Goal: Information Seeking & Learning: Check status

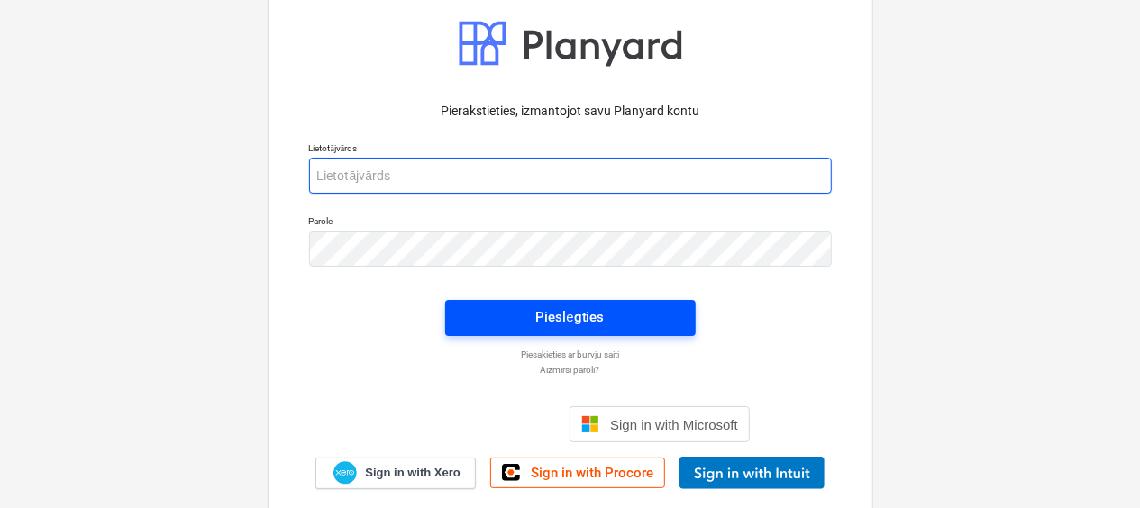
type input "[PERSON_NAME][EMAIL_ADDRESS][DOMAIN_NAME]"
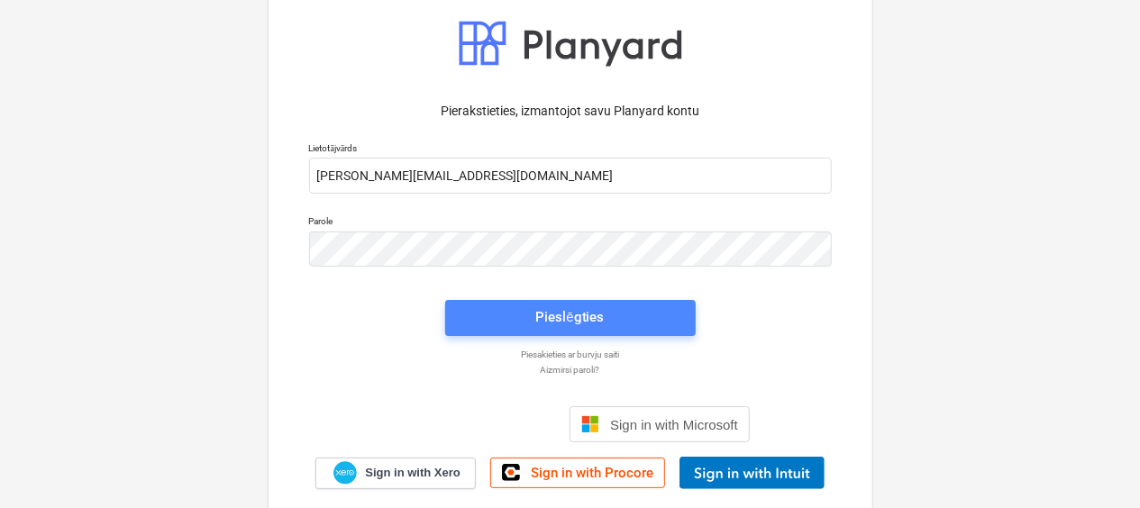
click at [532, 317] on span "Pieslēgties" at bounding box center [570, 316] width 207 height 23
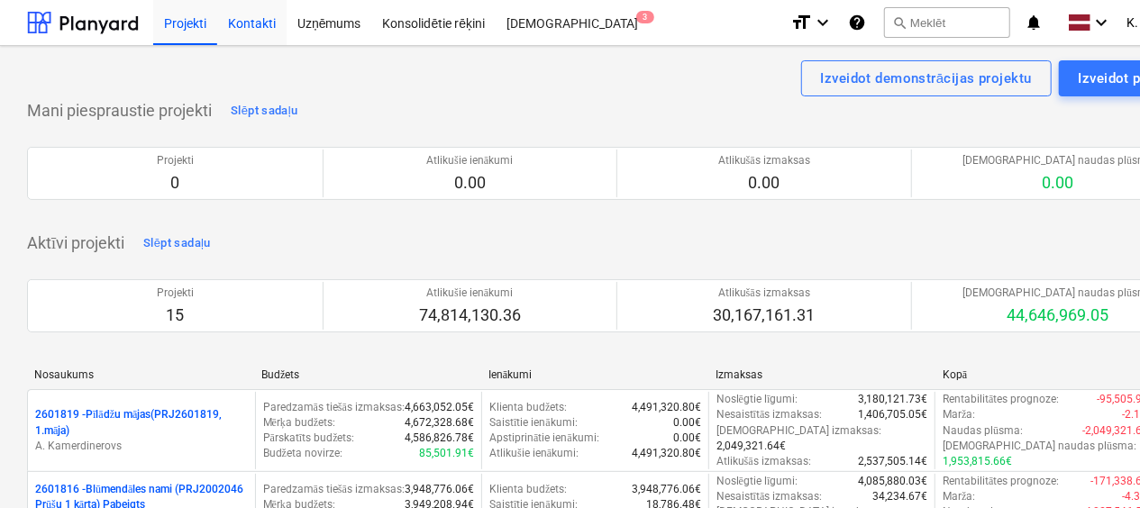
click at [258, 25] on div "Kontakti" at bounding box center [251, 22] width 69 height 46
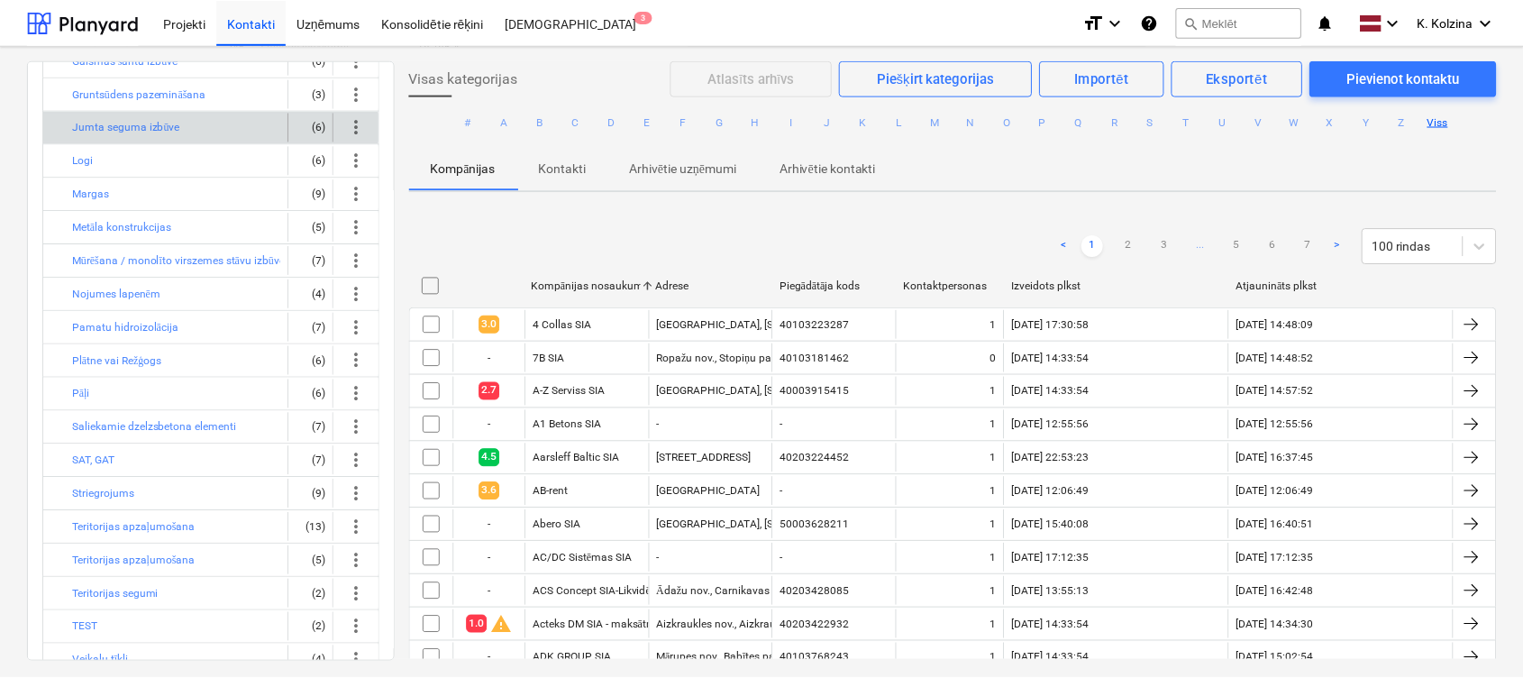
scroll to position [360, 0]
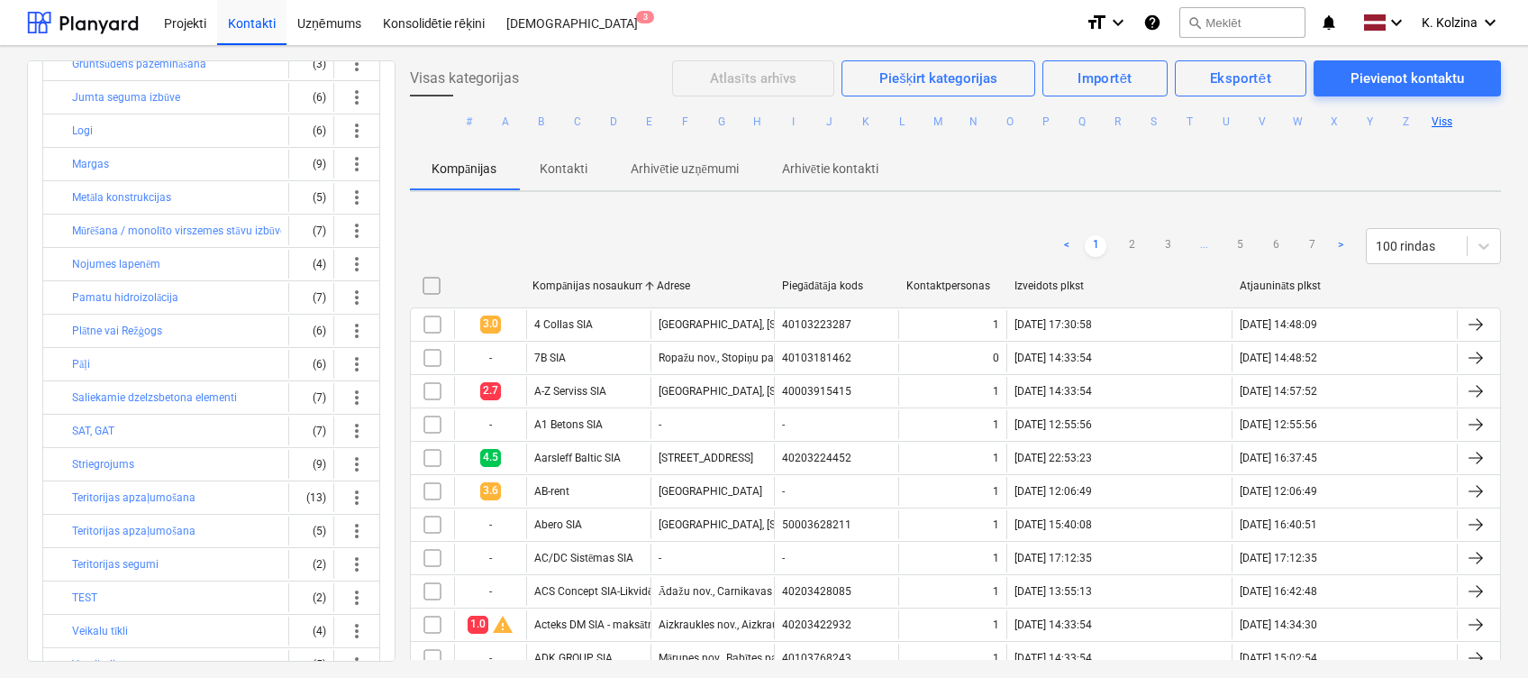
click at [202, 22] on div "Projekti" at bounding box center [185, 22] width 64 height 46
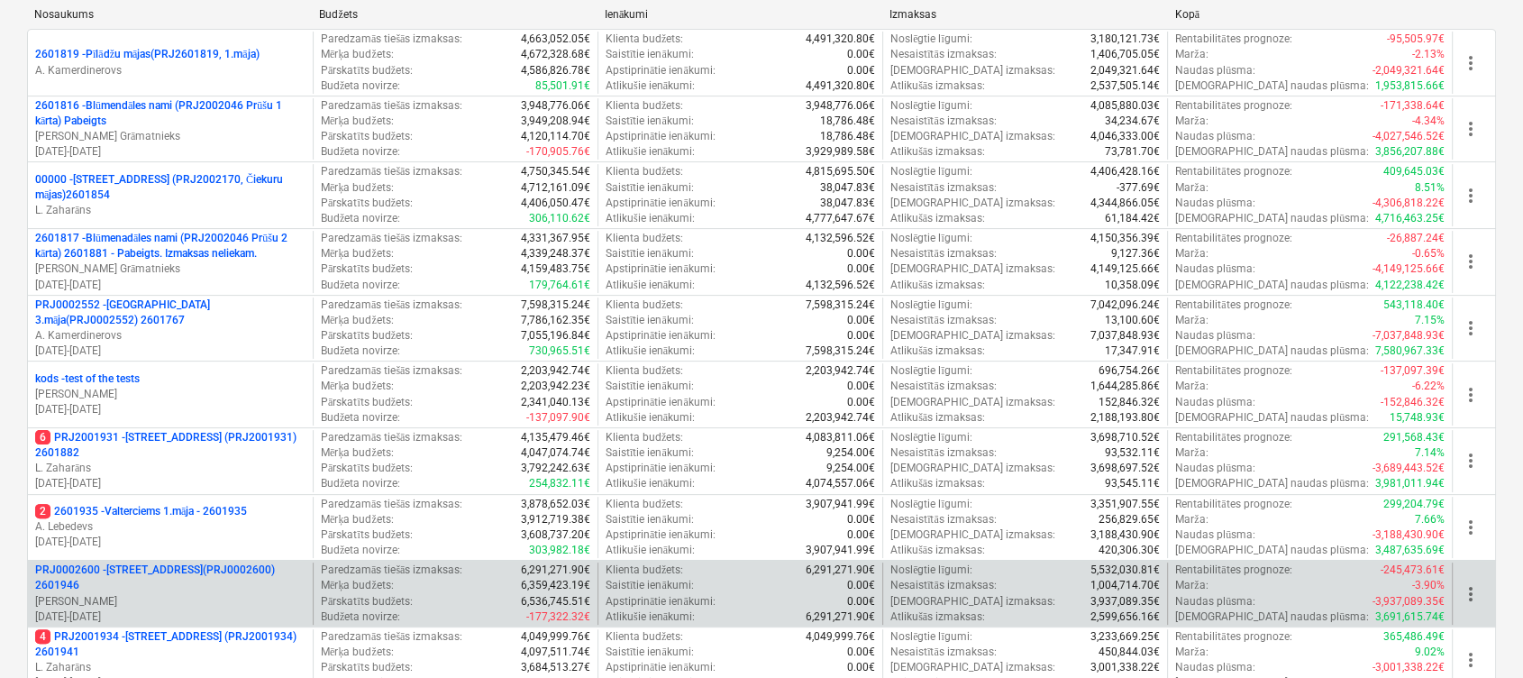
scroll to position [600, 0]
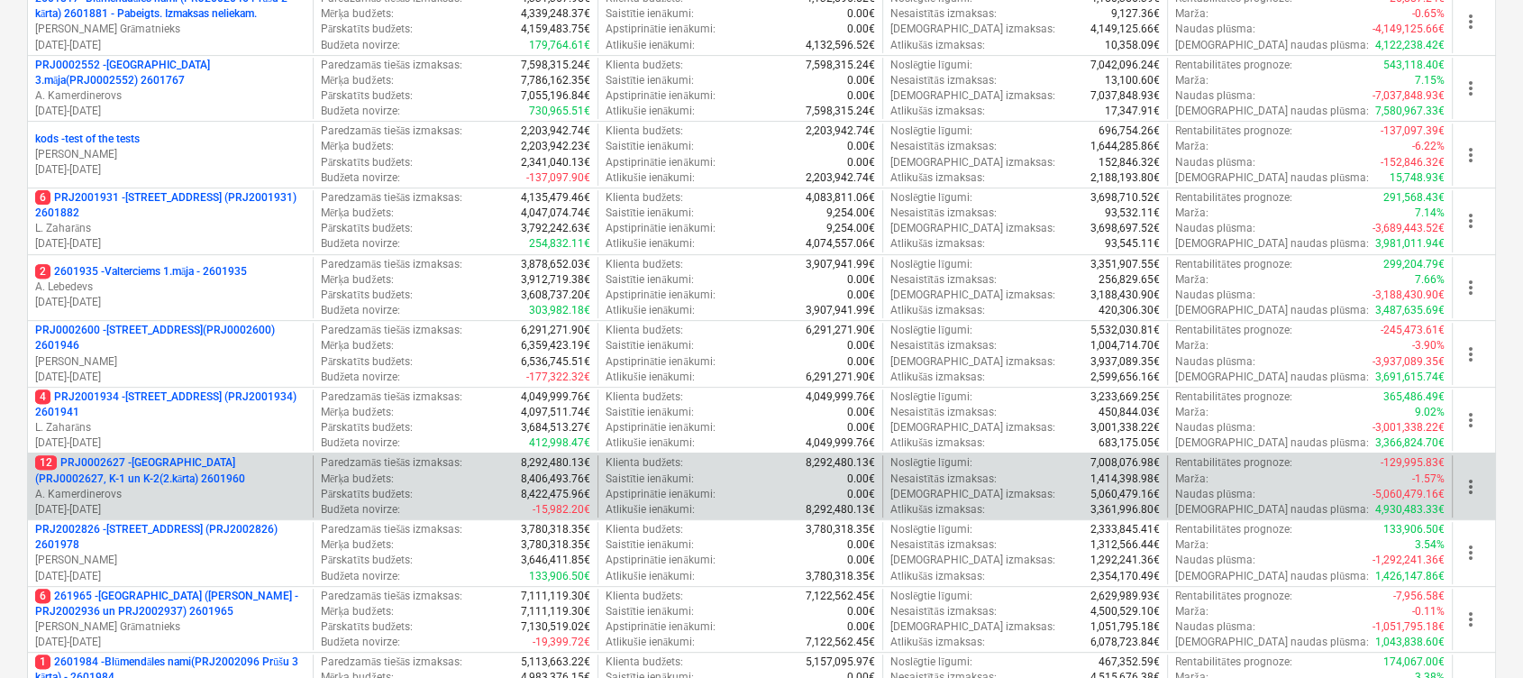
click at [259, 469] on p "12 PRJ0002627 - [GEOGRAPHIC_DATA] (PRJ0002627, K-1 un K-2(2.kārta) 2601960" at bounding box center [170, 470] width 270 height 31
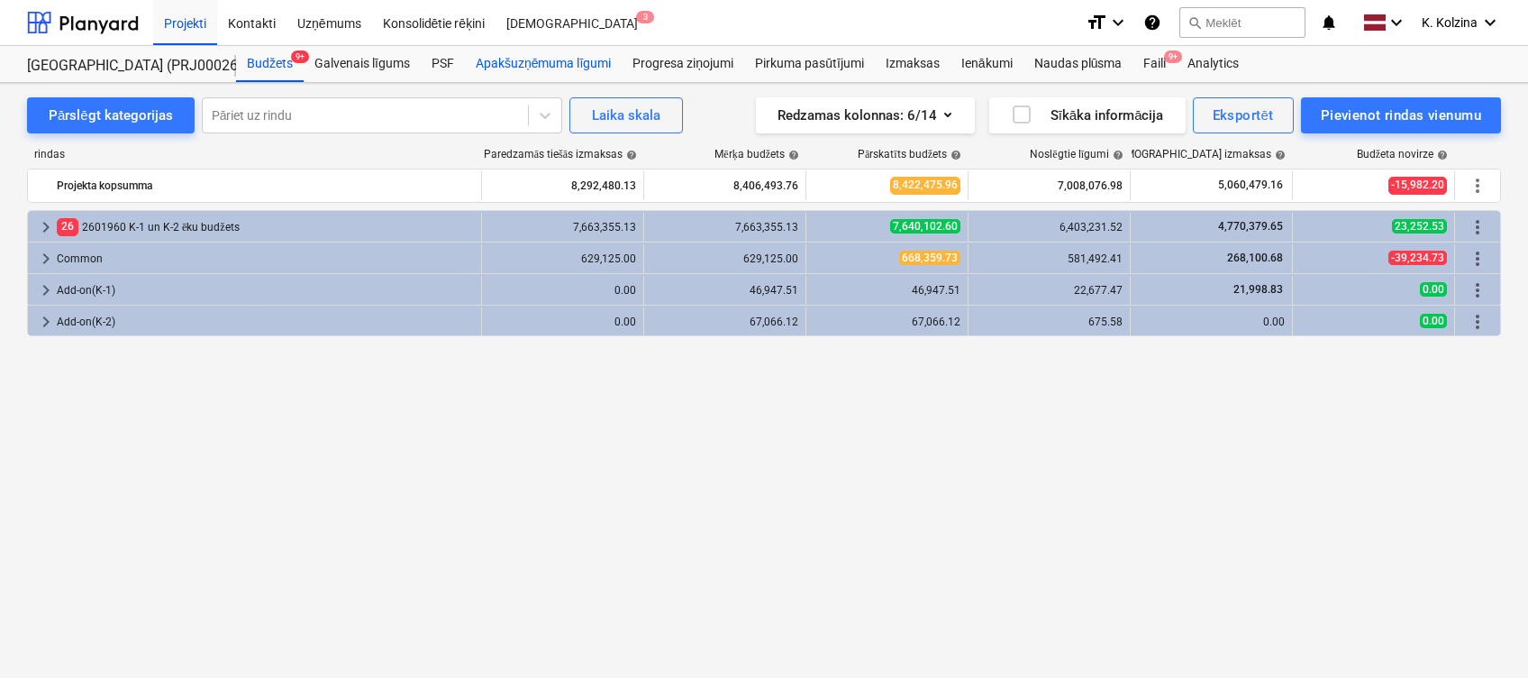
click at [507, 58] on div "Apakšuzņēmuma līgumi" at bounding box center [543, 64] width 157 height 36
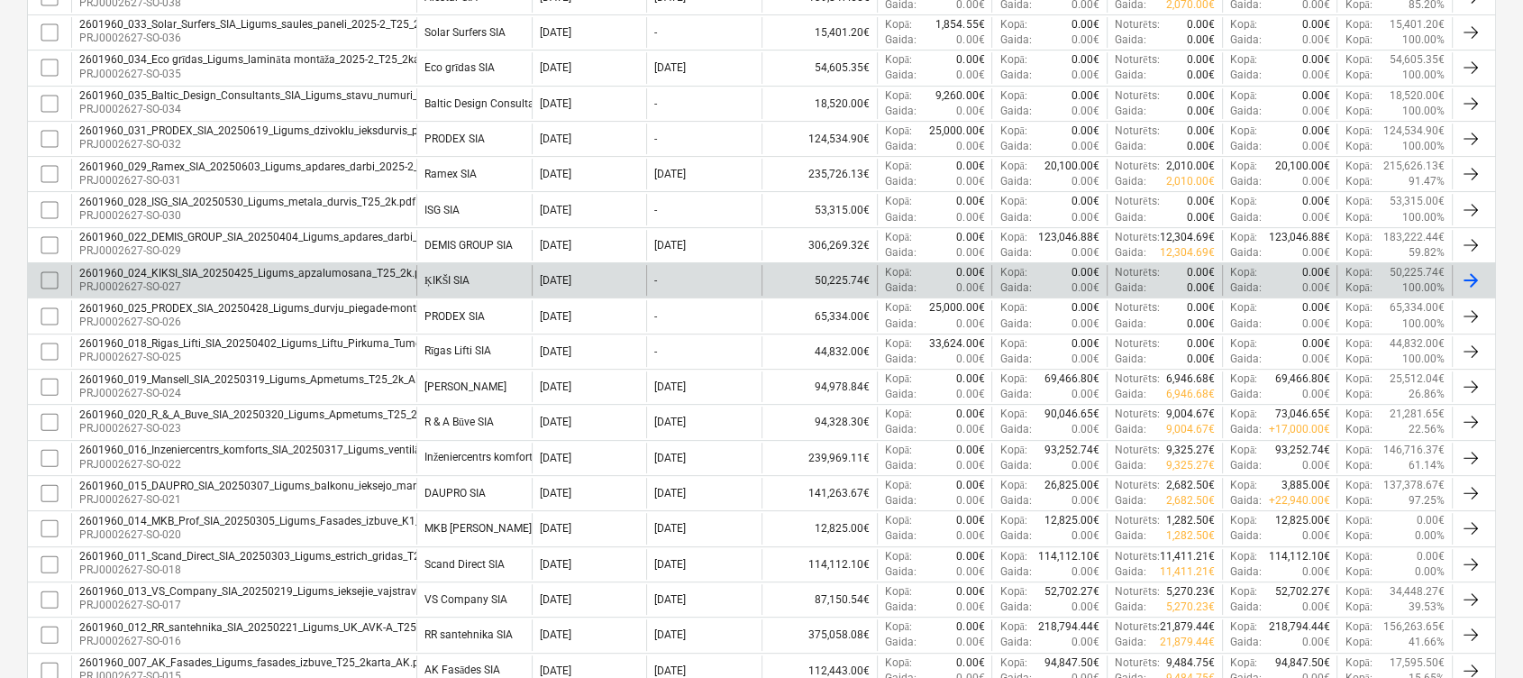
scroll to position [600, 0]
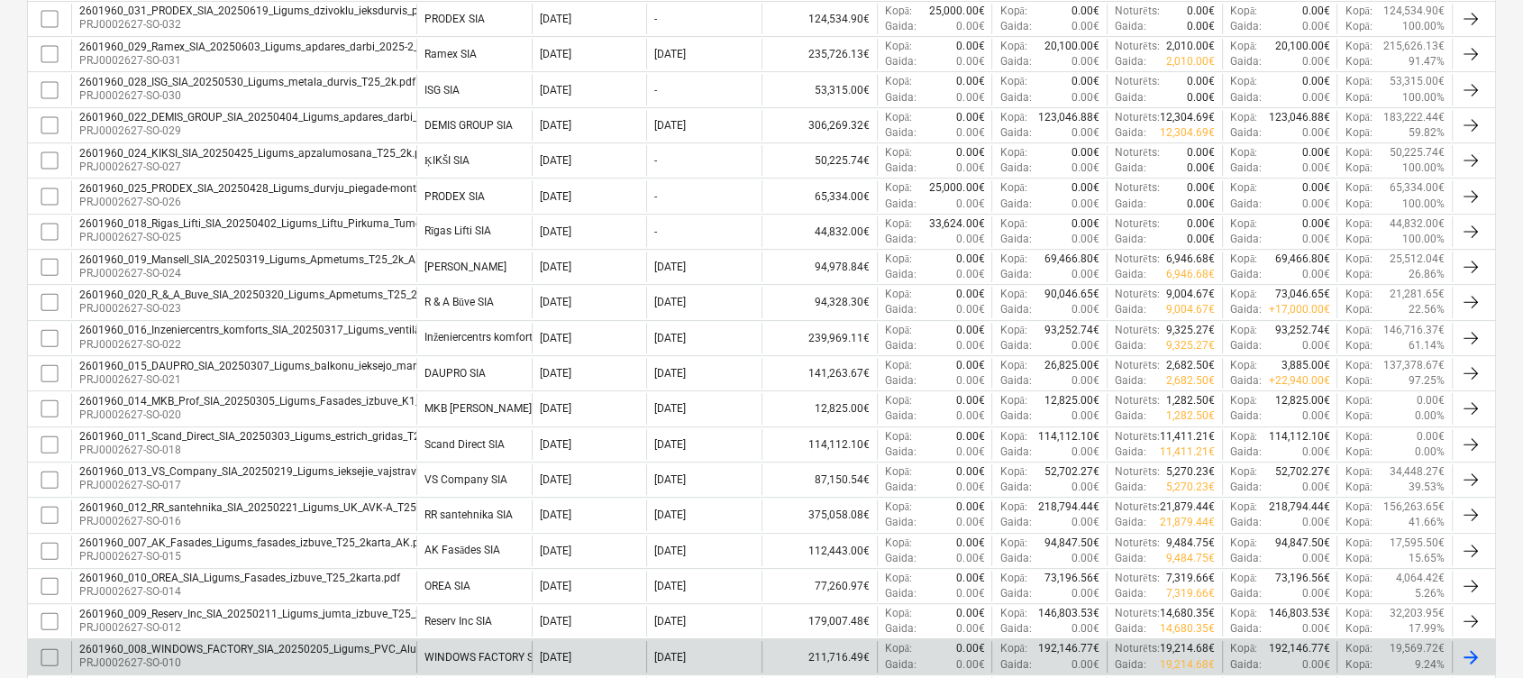
click at [305, 507] on div "2601960_008_WINDOWS_FACTORY_SIA_20250205_Ligums_PVC_Alum_stikl_konstr_razos_mon…" at bounding box center [393, 648] width 628 height 13
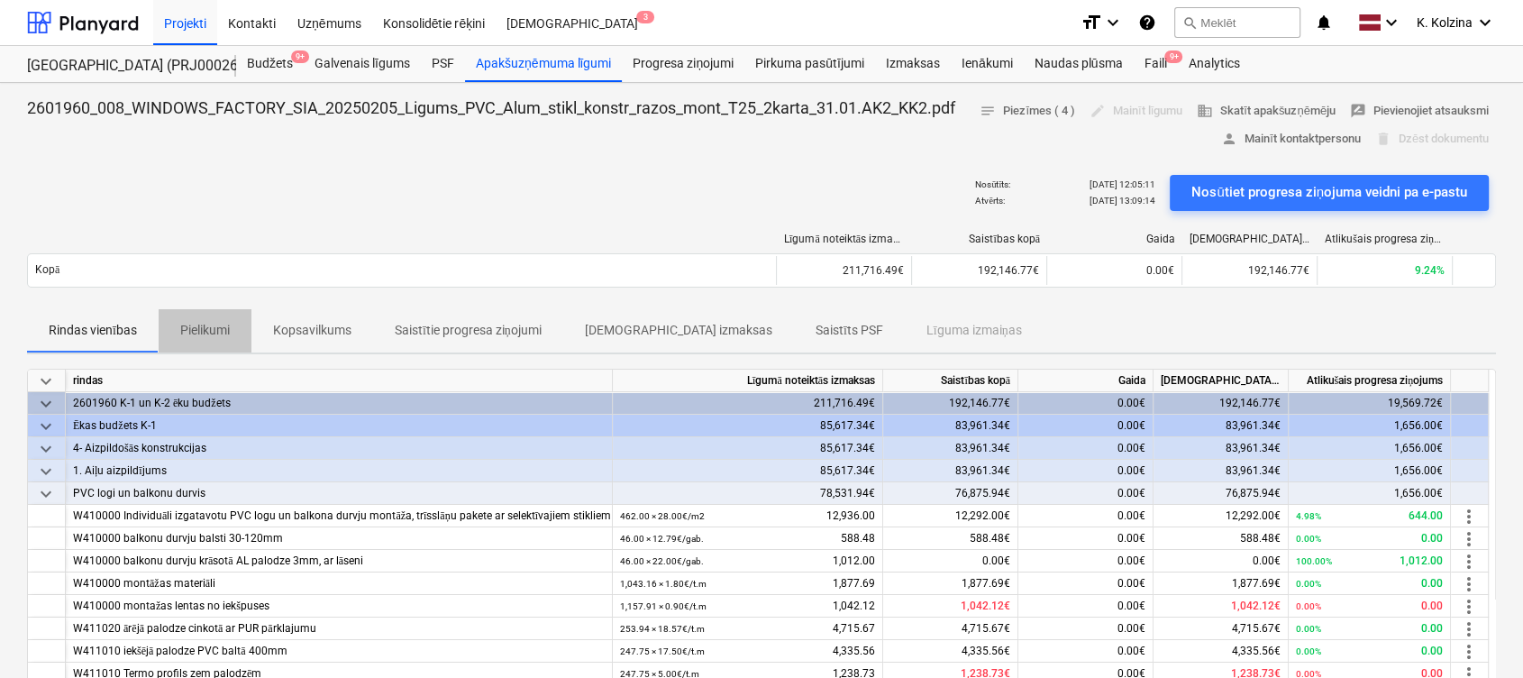
click at [210, 323] on p "Pielikumi" at bounding box center [205, 330] width 50 height 19
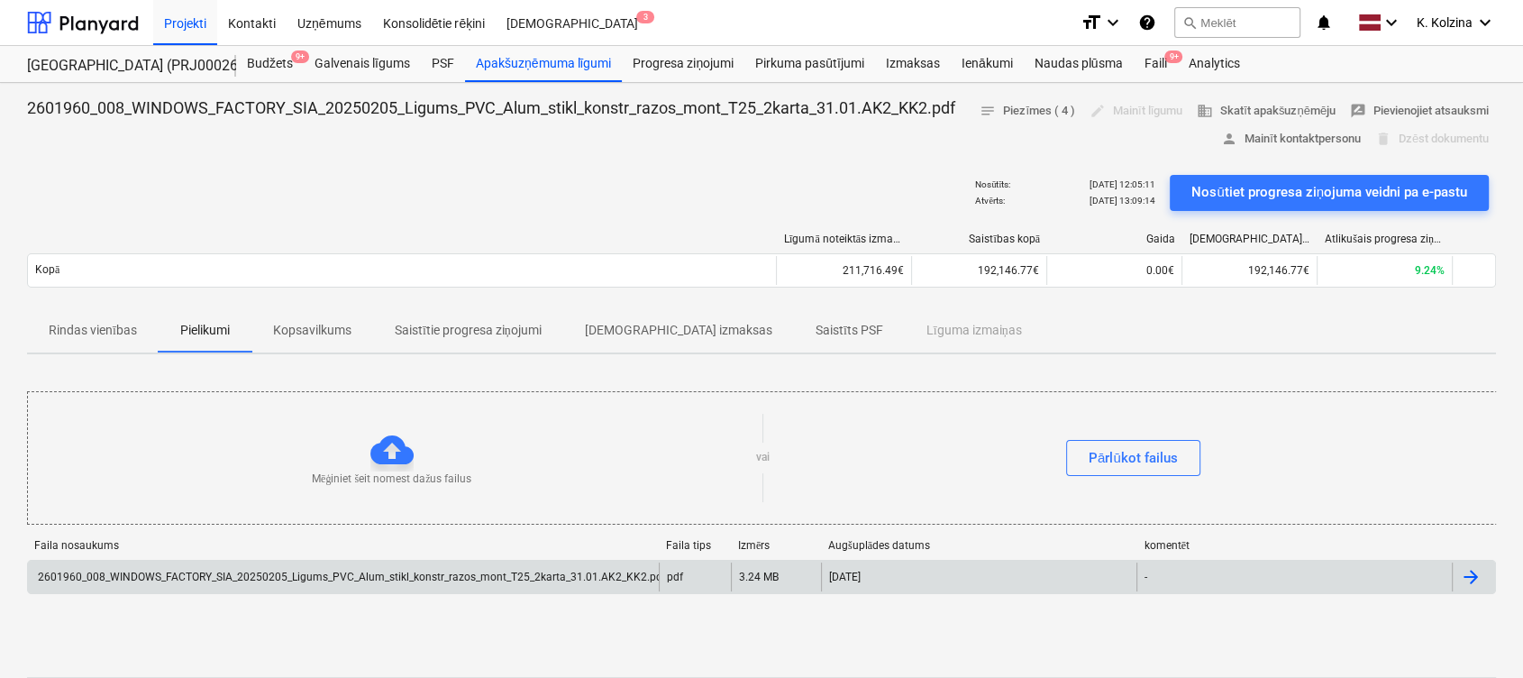
click at [205, 507] on div "2601960_008_WINDOWS_FACTORY_SIA_20250205_Ligums_PVC_Alum_stikl_konstr_razos_mon…" at bounding box center [343, 576] width 631 height 29
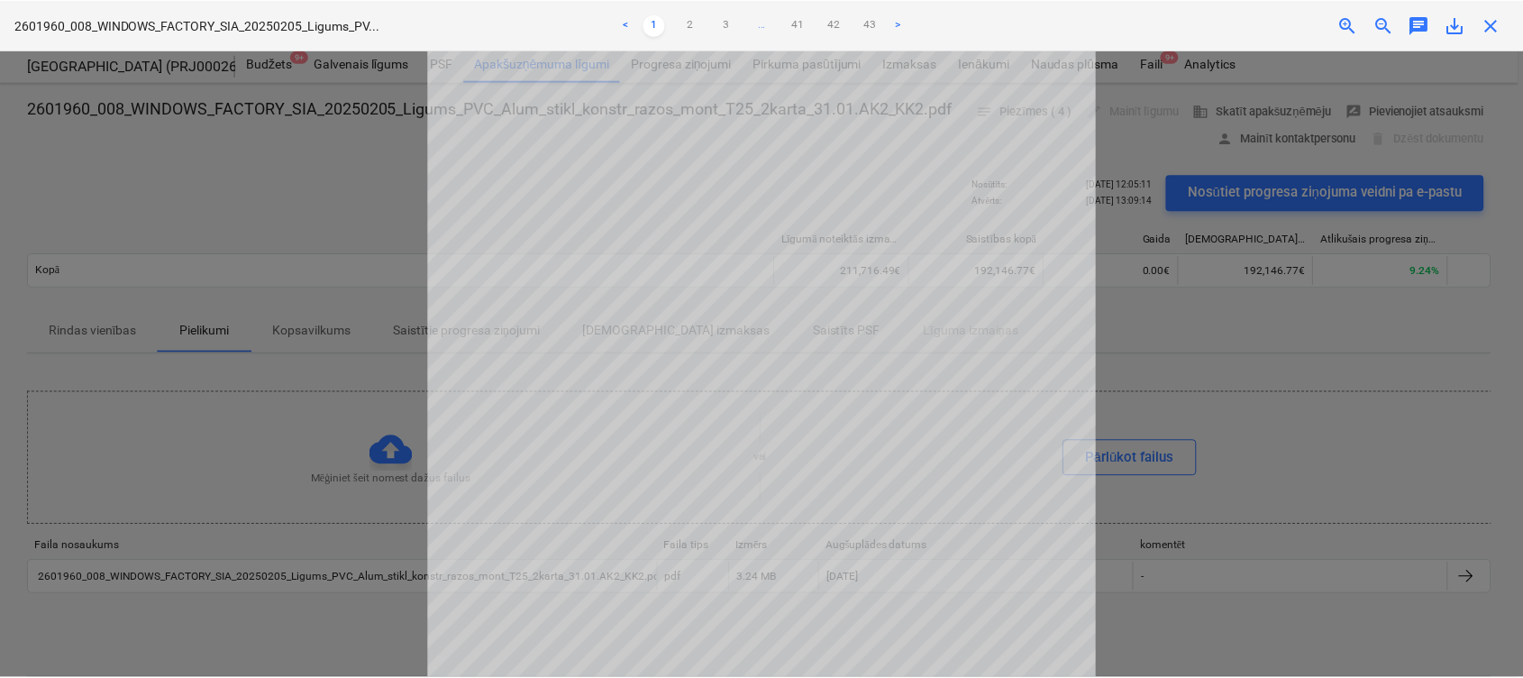
scroll to position [324, 0]
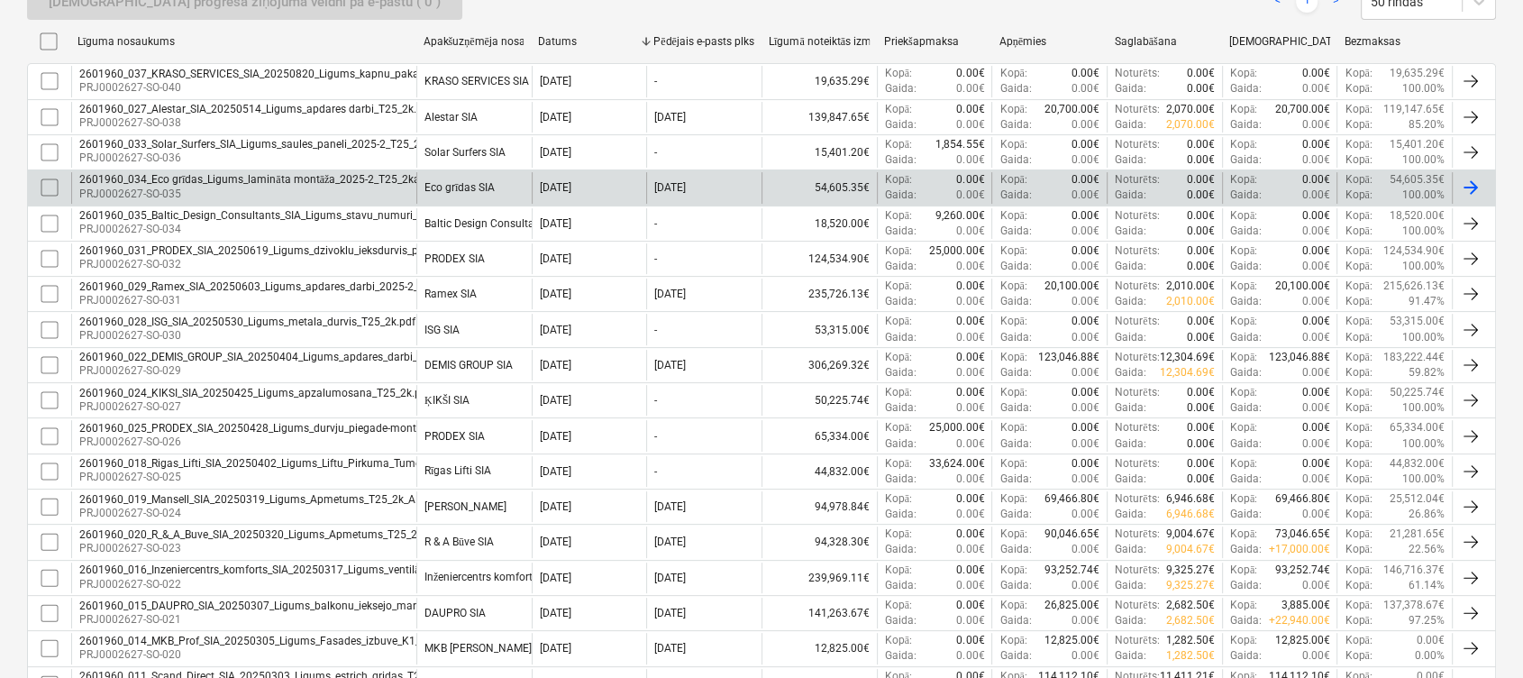
scroll to position [240, 0]
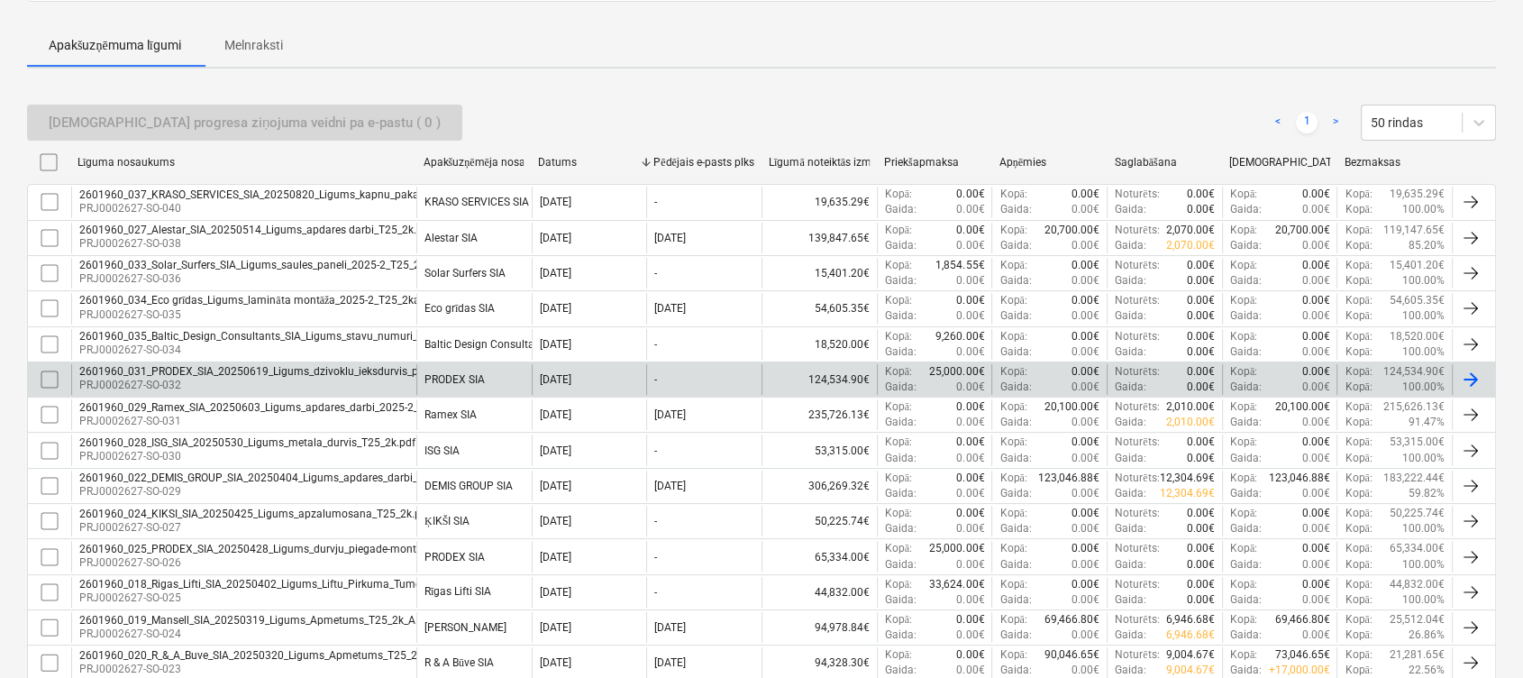
click at [304, 367] on div "2601960_031_PRODEX_SIA_20250619_Ligums_dzivoklu_ieksdurvis_piegade-montaza_T27.…" at bounding box center [309, 371] width 460 height 13
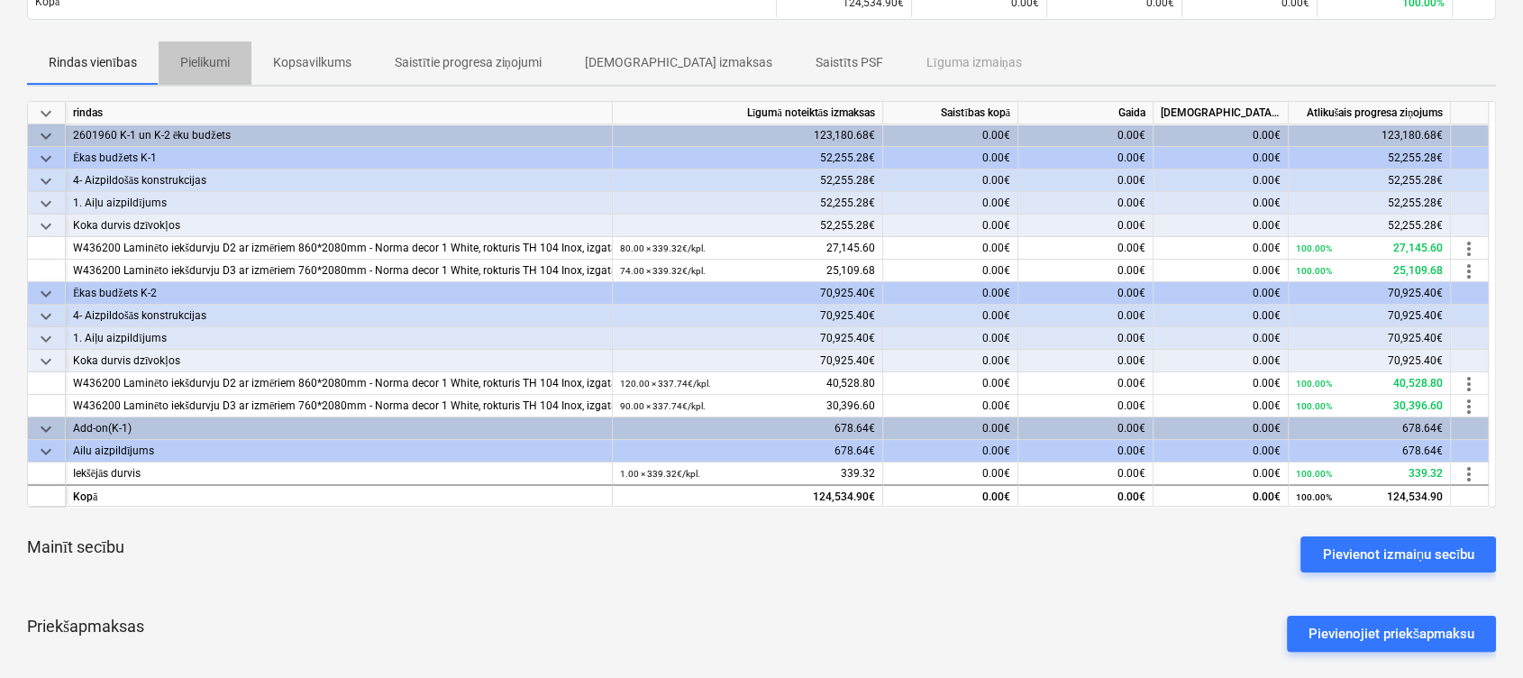
click at [224, 72] on p "Pielikumi" at bounding box center [205, 62] width 50 height 19
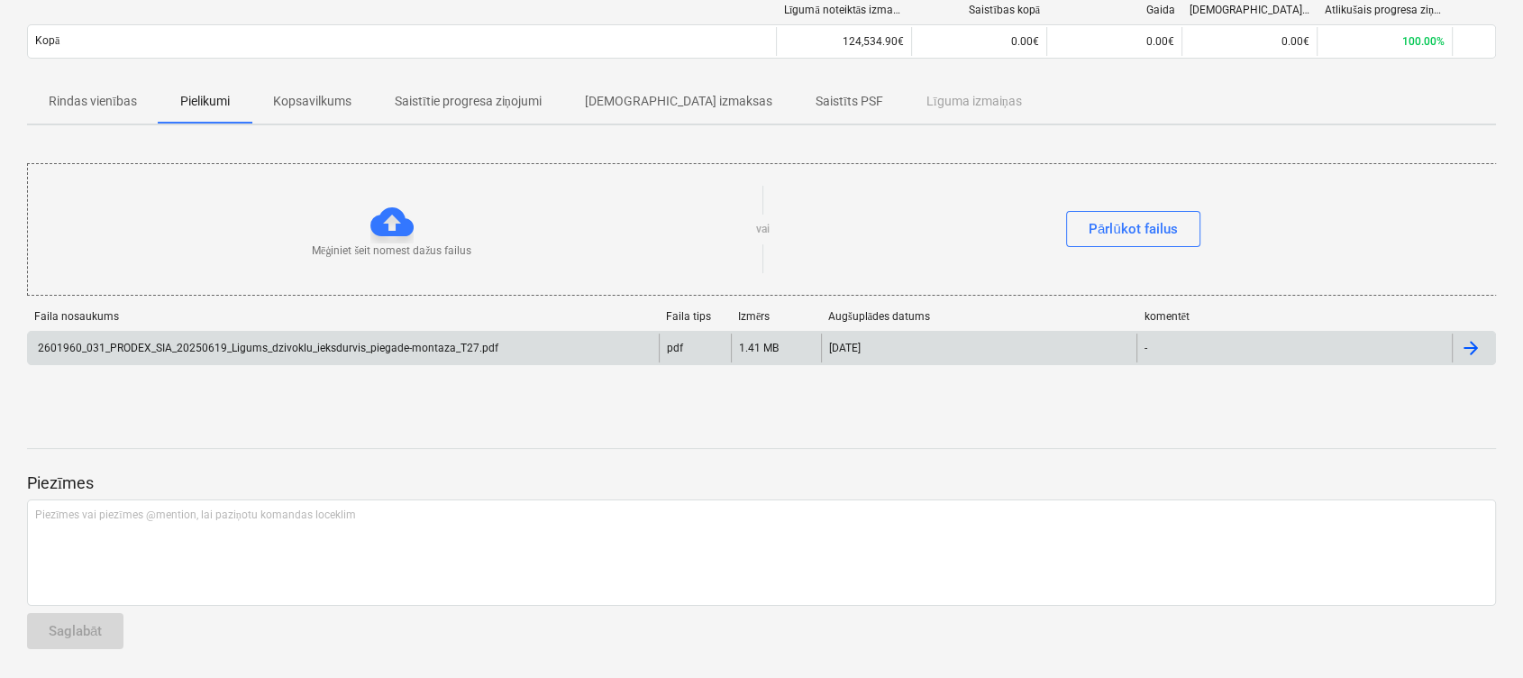
click at [378, 339] on div "2601960_031_PRODEX_SIA_20250619_Ligums_dzivoklu_ieksdurvis_piegade-montaza_T27.…" at bounding box center [343, 347] width 631 height 29
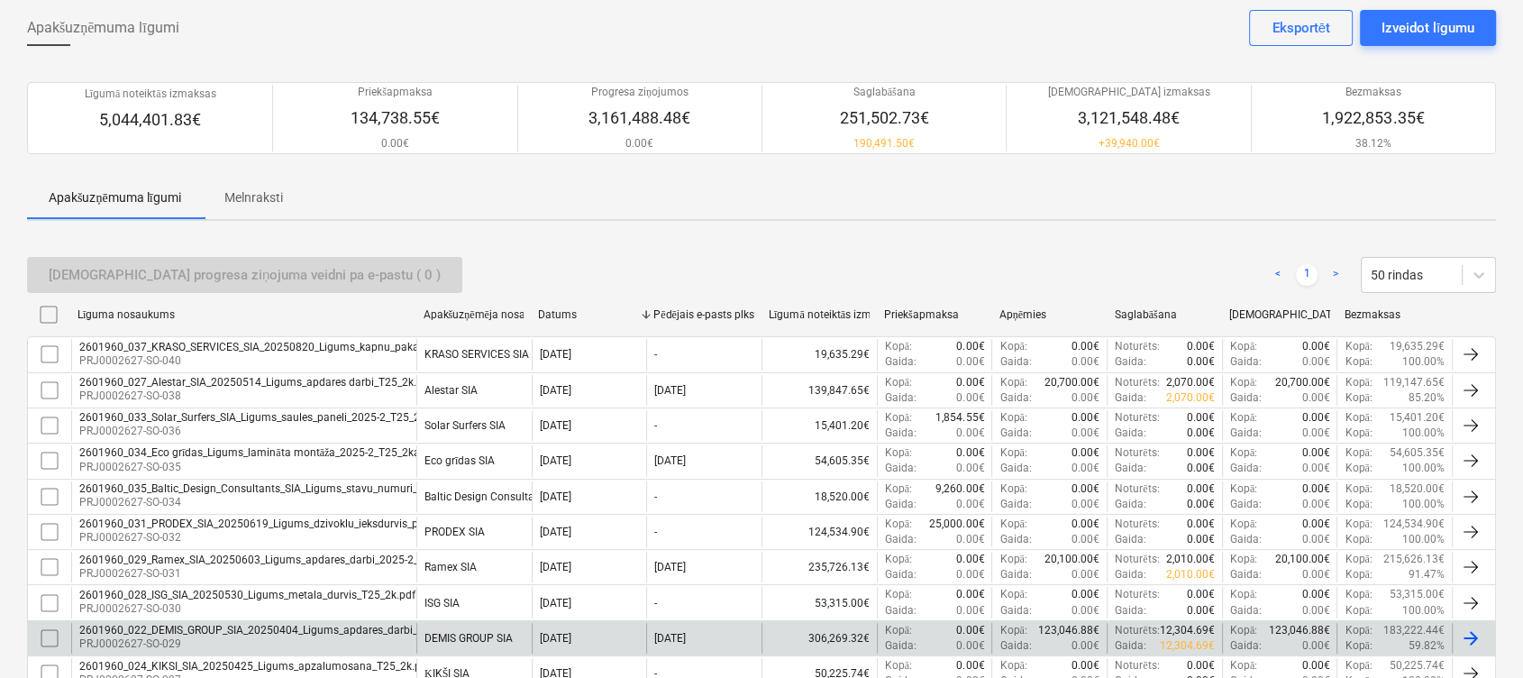
scroll to position [120, 0]
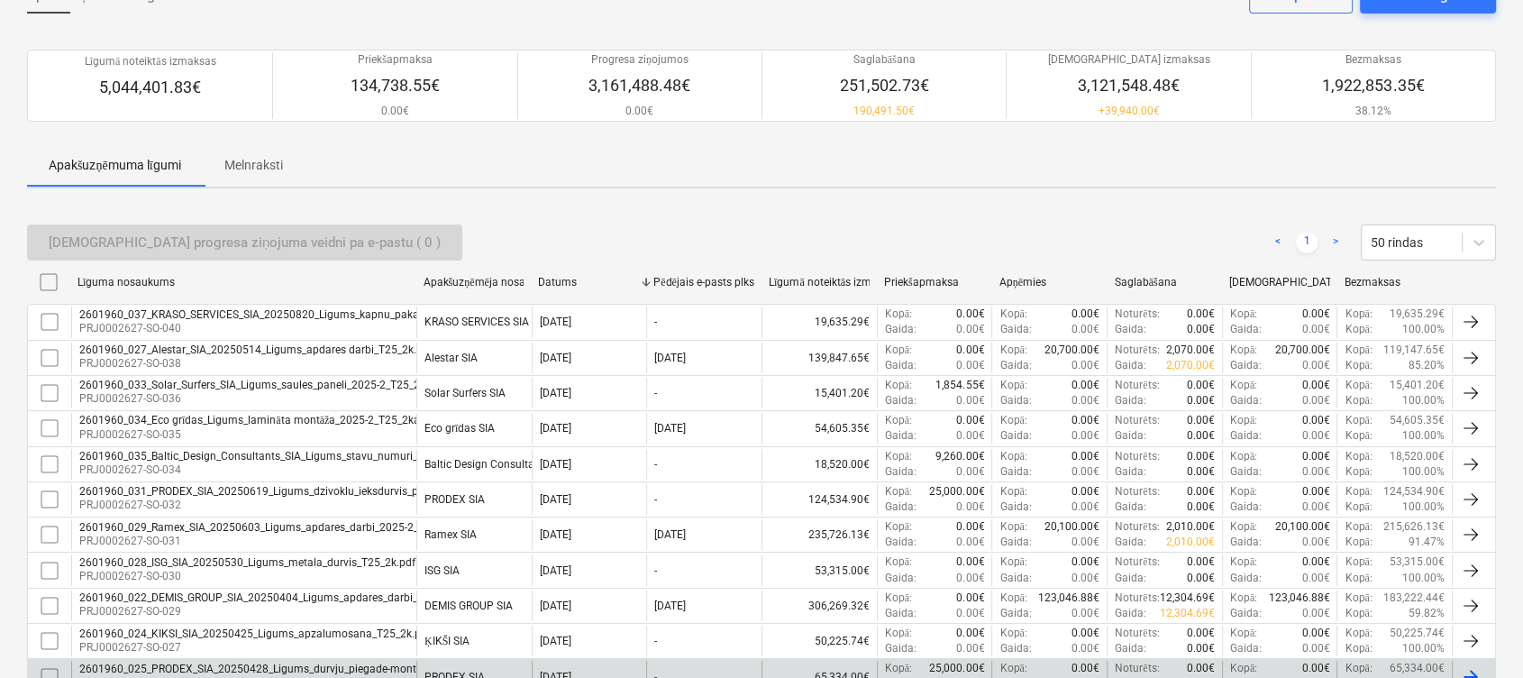
click at [314, 507] on div "2601960_025_PRODEX_SIA_20250428_Ligums_durvju_piegade-montaza_Nr.T252601960025_…" at bounding box center [347, 668] width 536 height 13
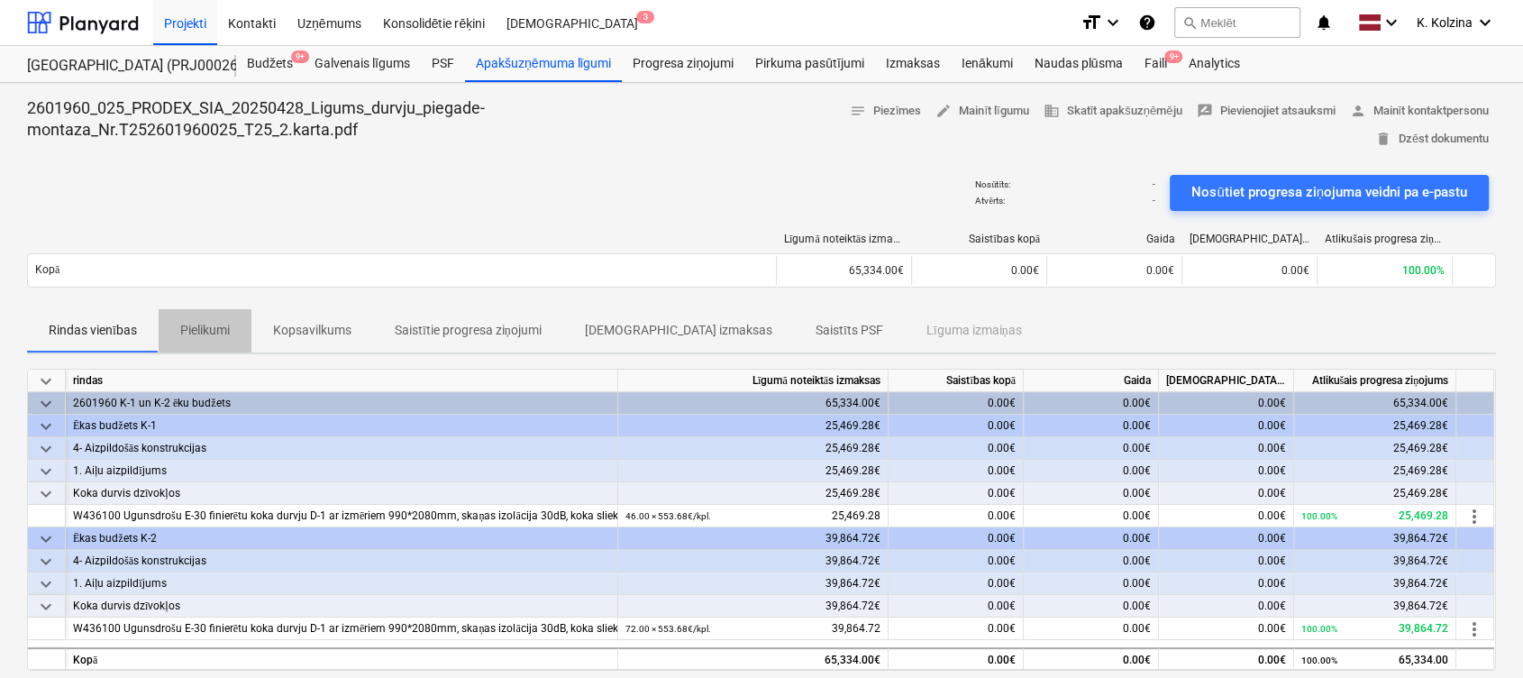
click at [225, 324] on p "Pielikumi" at bounding box center [205, 330] width 50 height 19
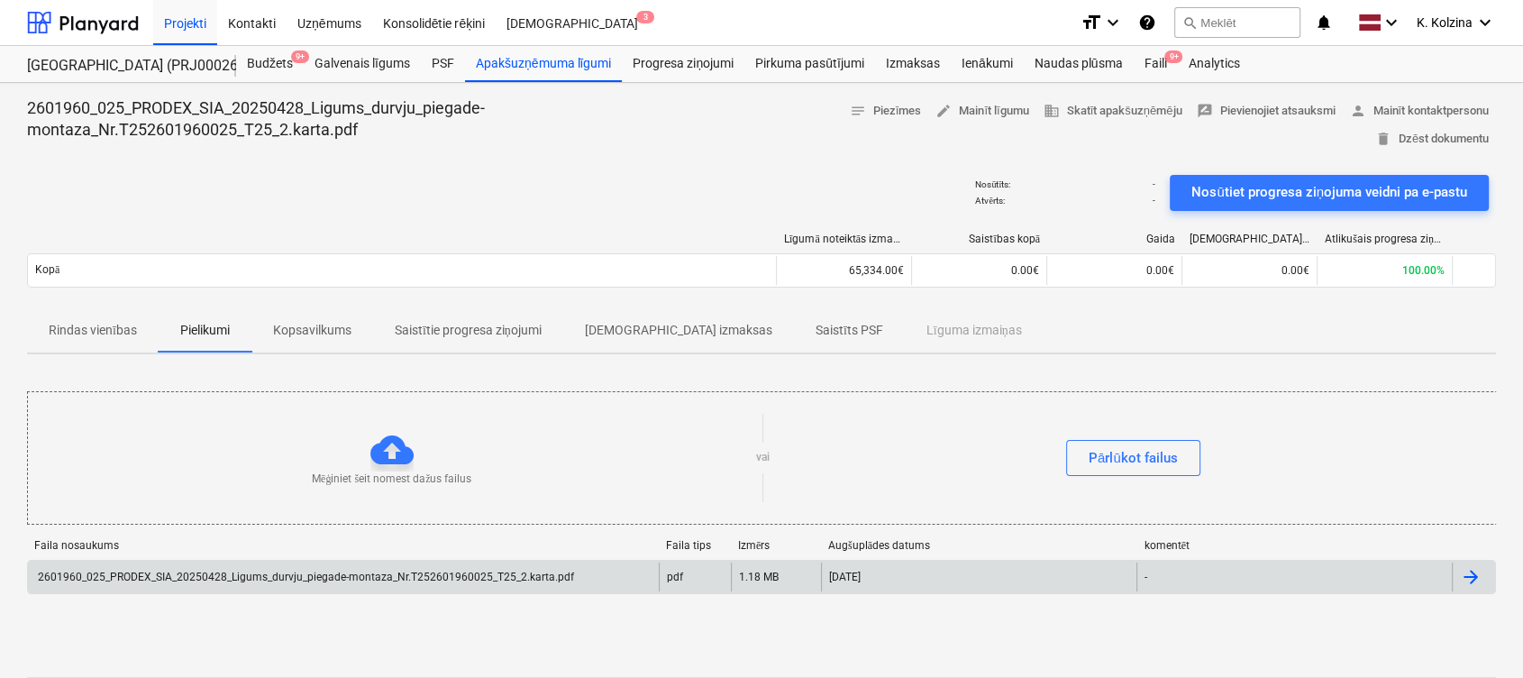
click at [372, 507] on div "2601960_025_PRODEX_SIA_20250428_Ligums_durvju_piegade-montaza_Nr.T252601960025_…" at bounding box center [304, 576] width 539 height 13
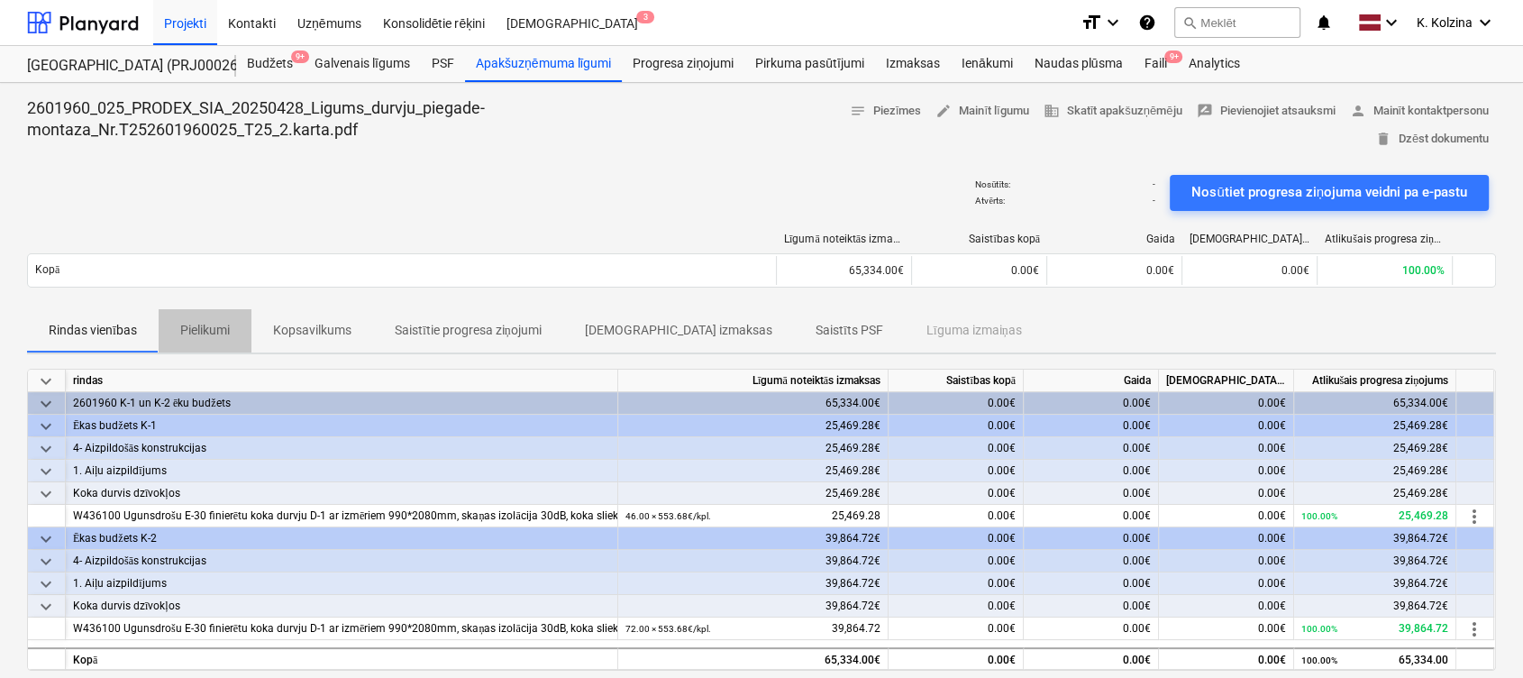
click at [222, 333] on p "Pielikumi" at bounding box center [205, 330] width 50 height 19
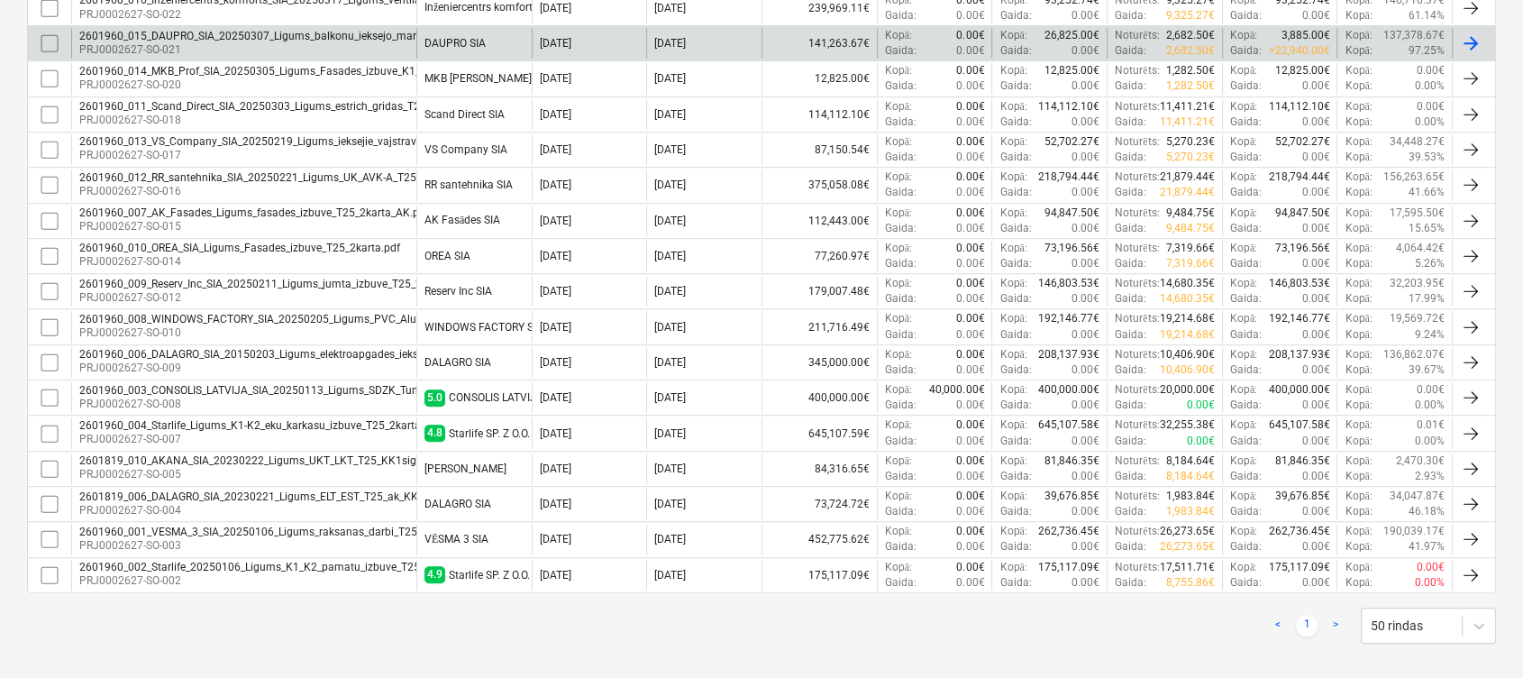
scroll to position [942, 0]
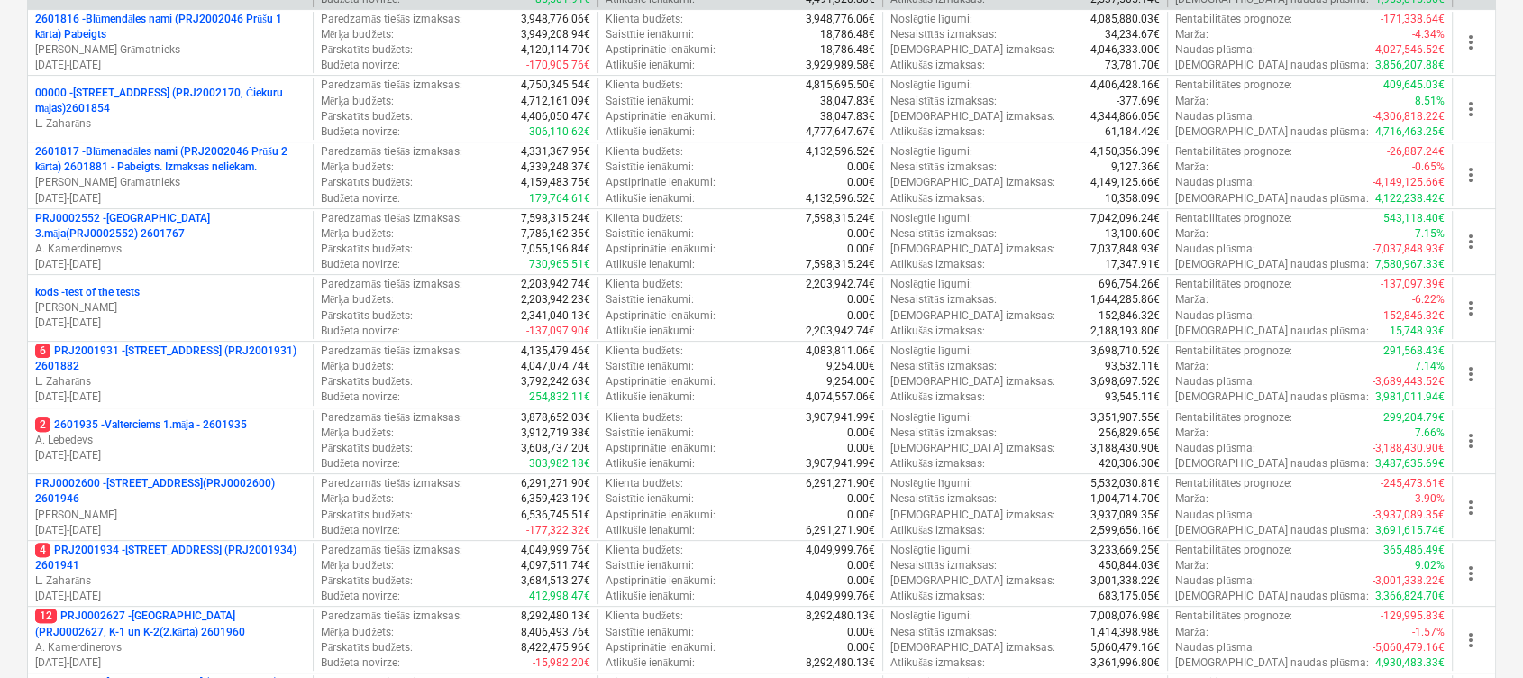
scroll to position [480, 0]
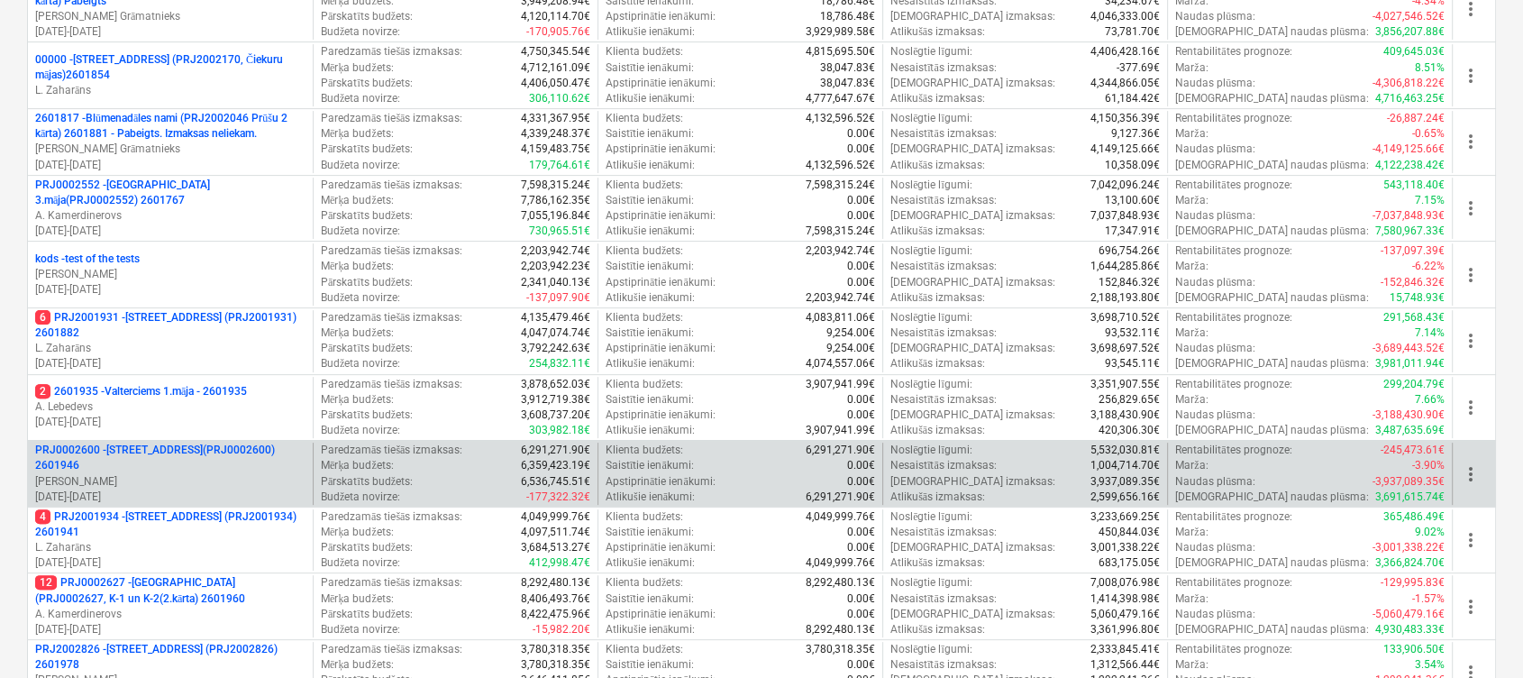
click at [215, 447] on p "PRJ0002600 - [STREET_ADDRESS](PRJ0002600) 2601946" at bounding box center [170, 457] width 270 height 31
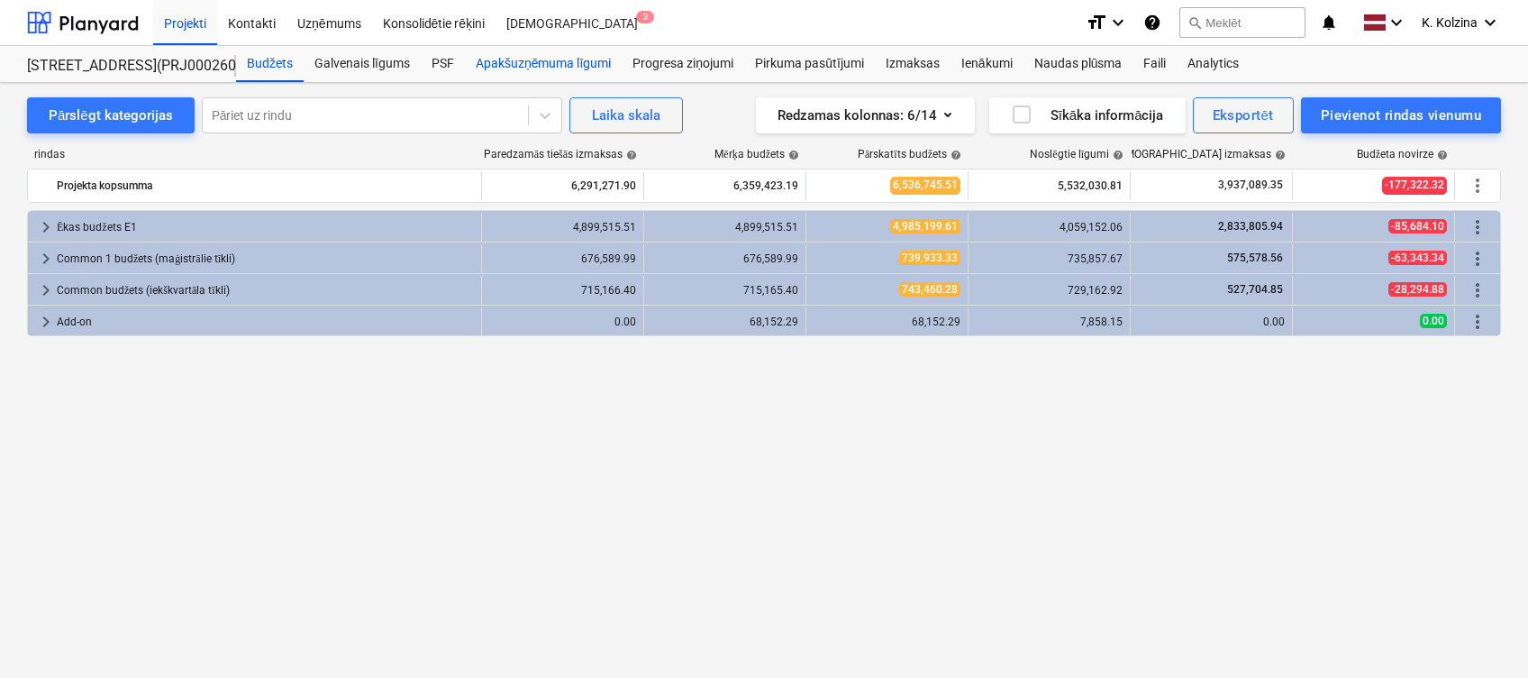
click at [543, 61] on div "Apakšuzņēmuma līgumi" at bounding box center [543, 64] width 157 height 36
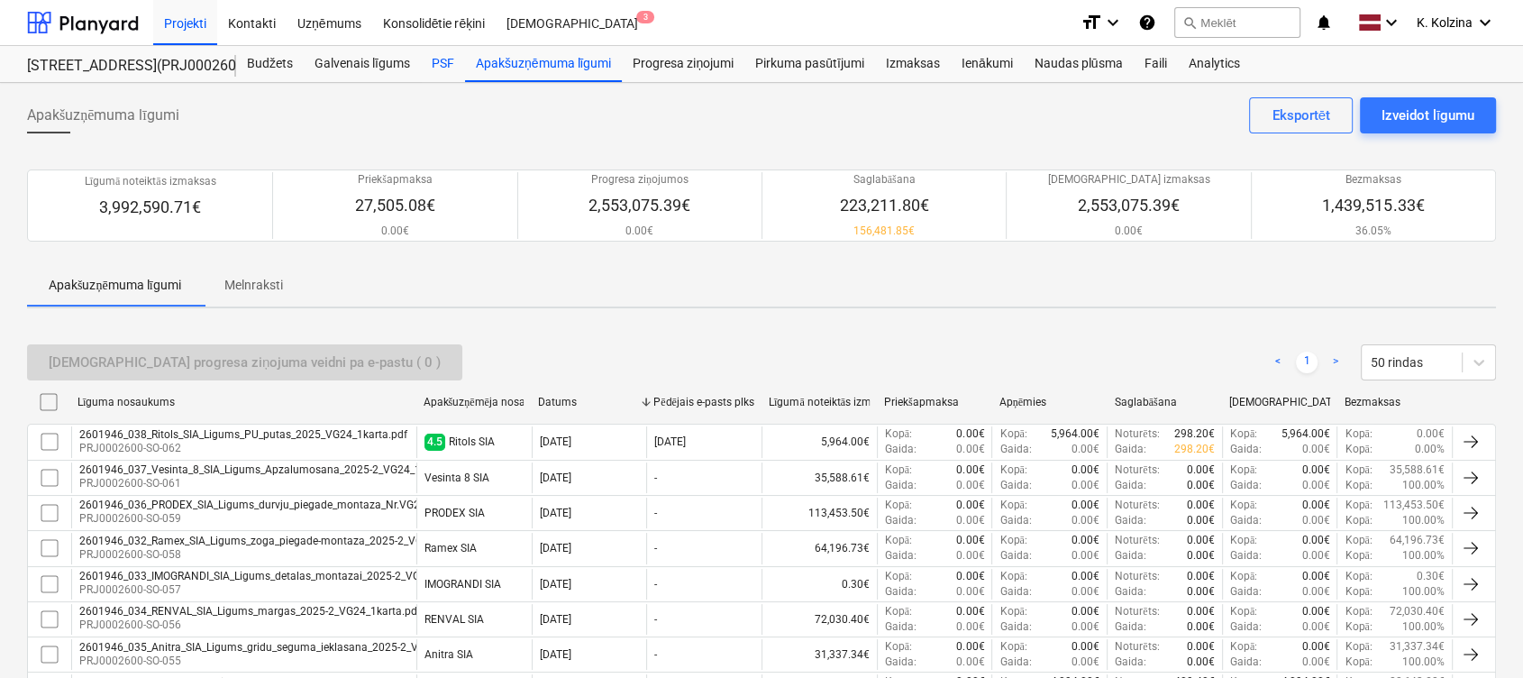
click at [447, 62] on div "PSF" at bounding box center [443, 64] width 44 height 36
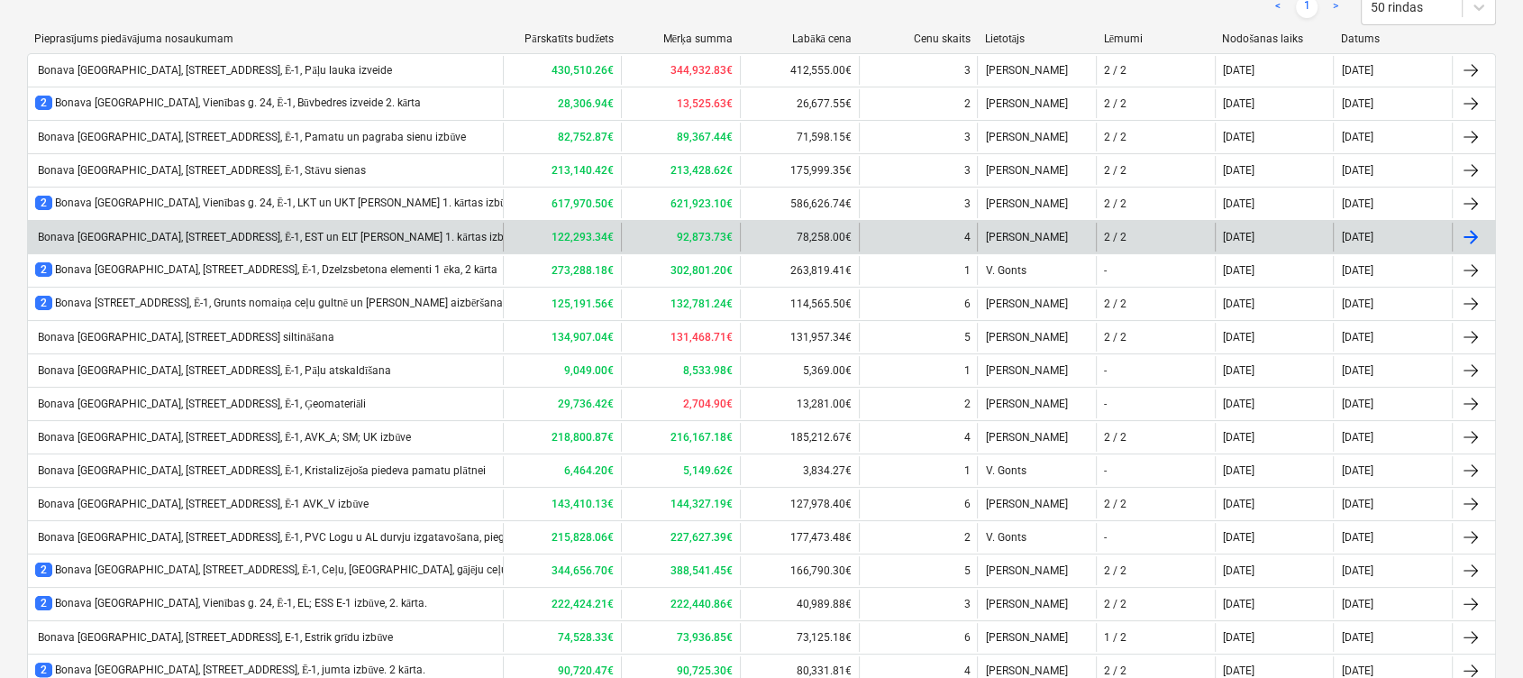
scroll to position [360, 0]
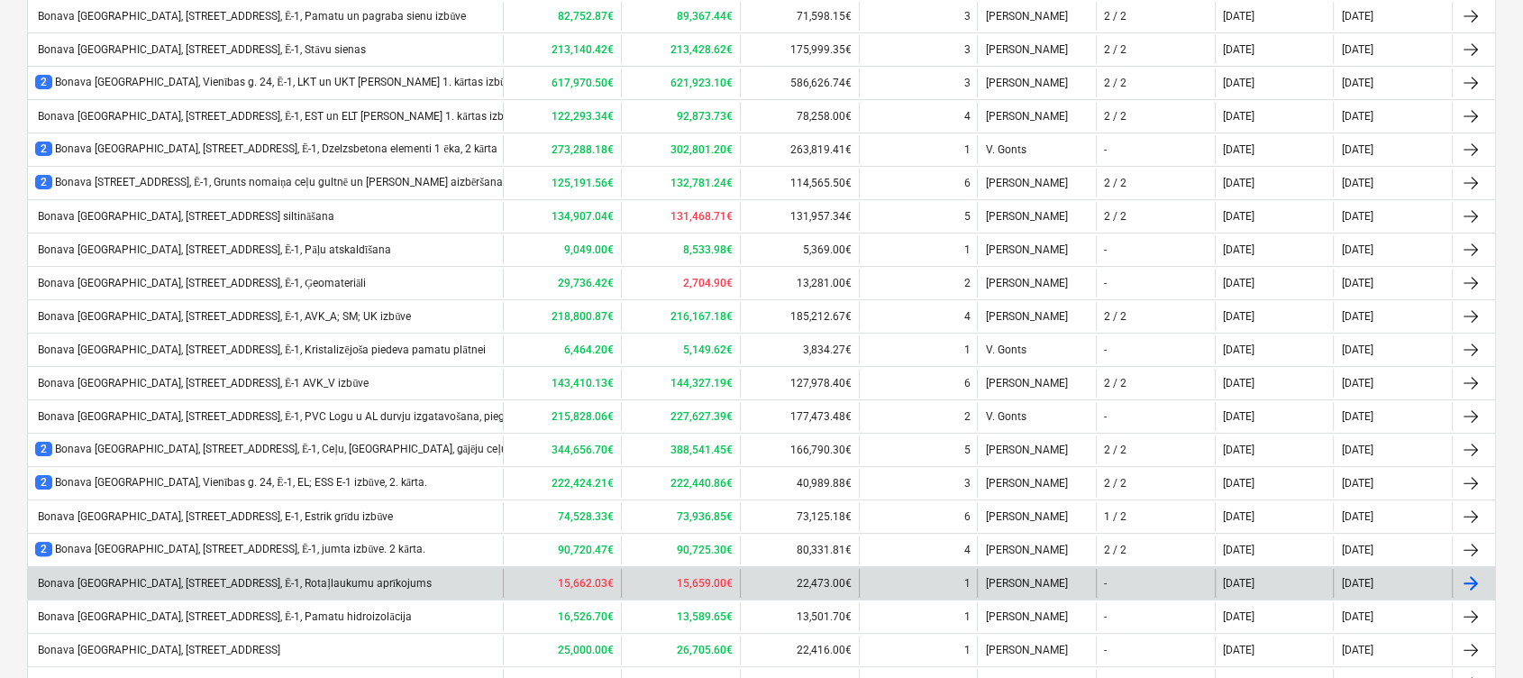
click at [345, 507] on div "Bonava [GEOGRAPHIC_DATA], [STREET_ADDRESS], Ē-1, Rotaļlaukumu aprīkojums" at bounding box center [265, 583] width 475 height 29
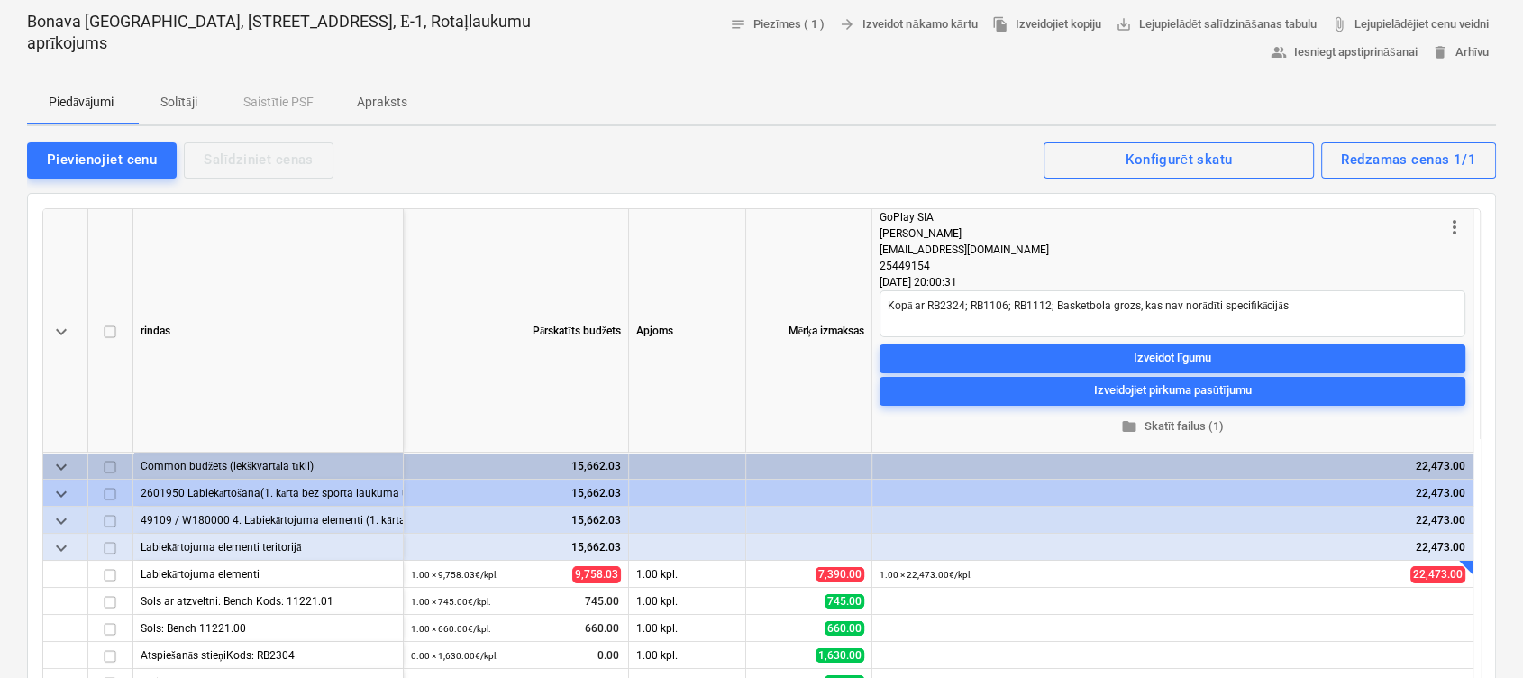
scroll to position [120, 0]
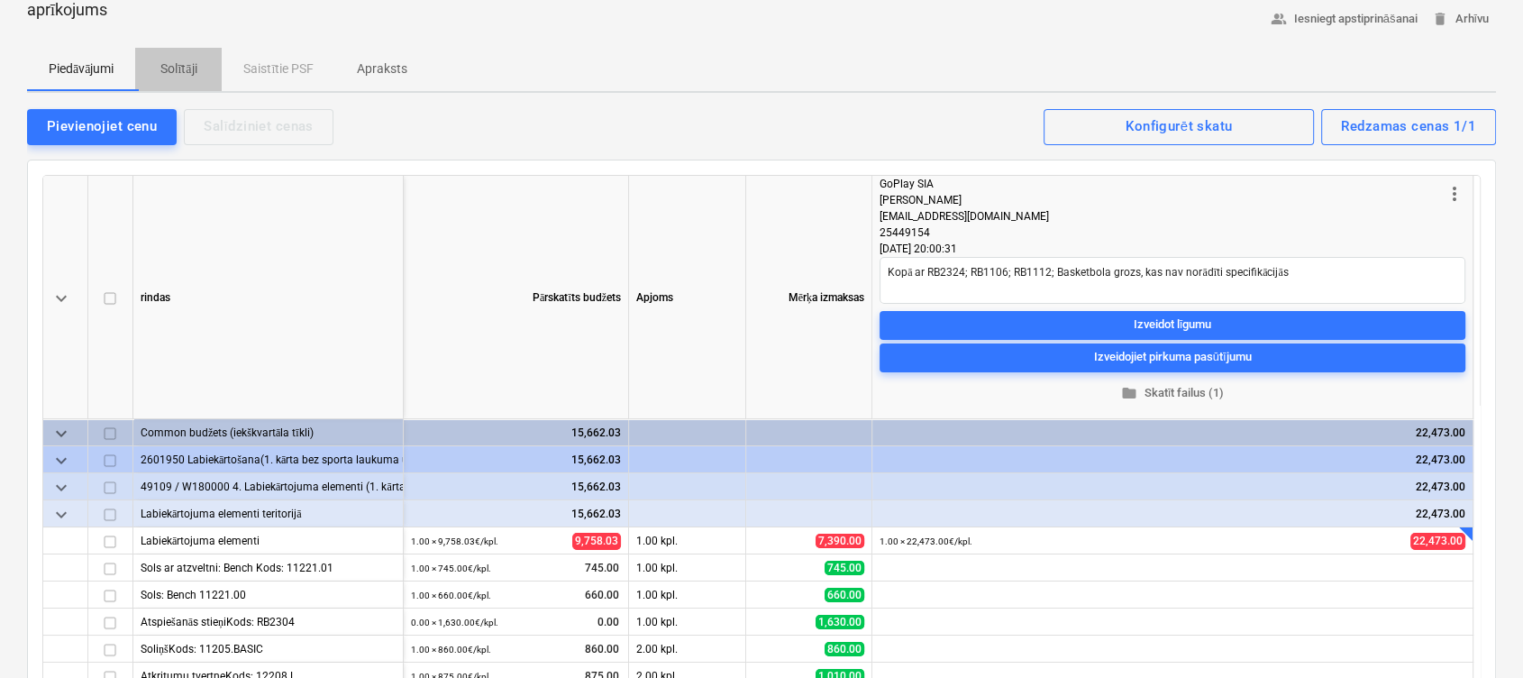
click at [178, 69] on p "Solītāji" at bounding box center [178, 68] width 43 height 19
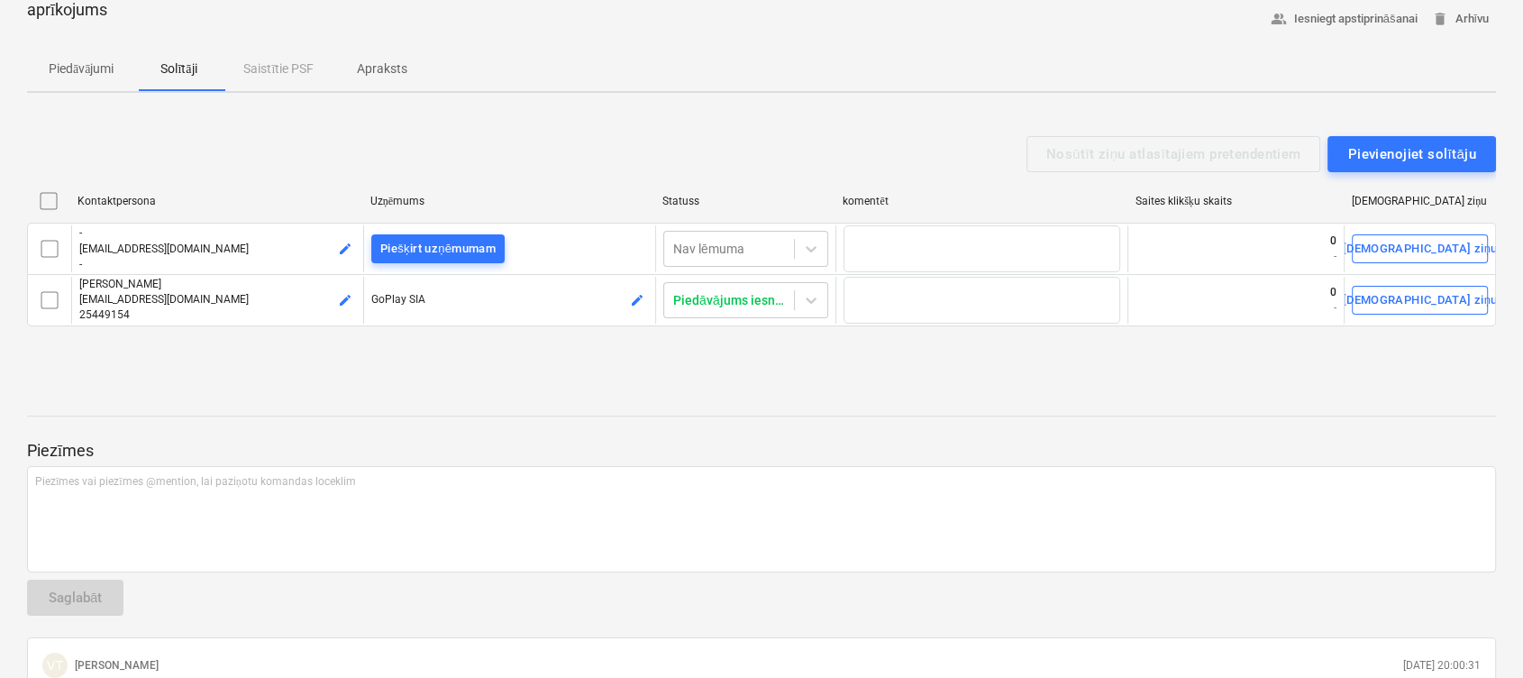
type textarea "x"
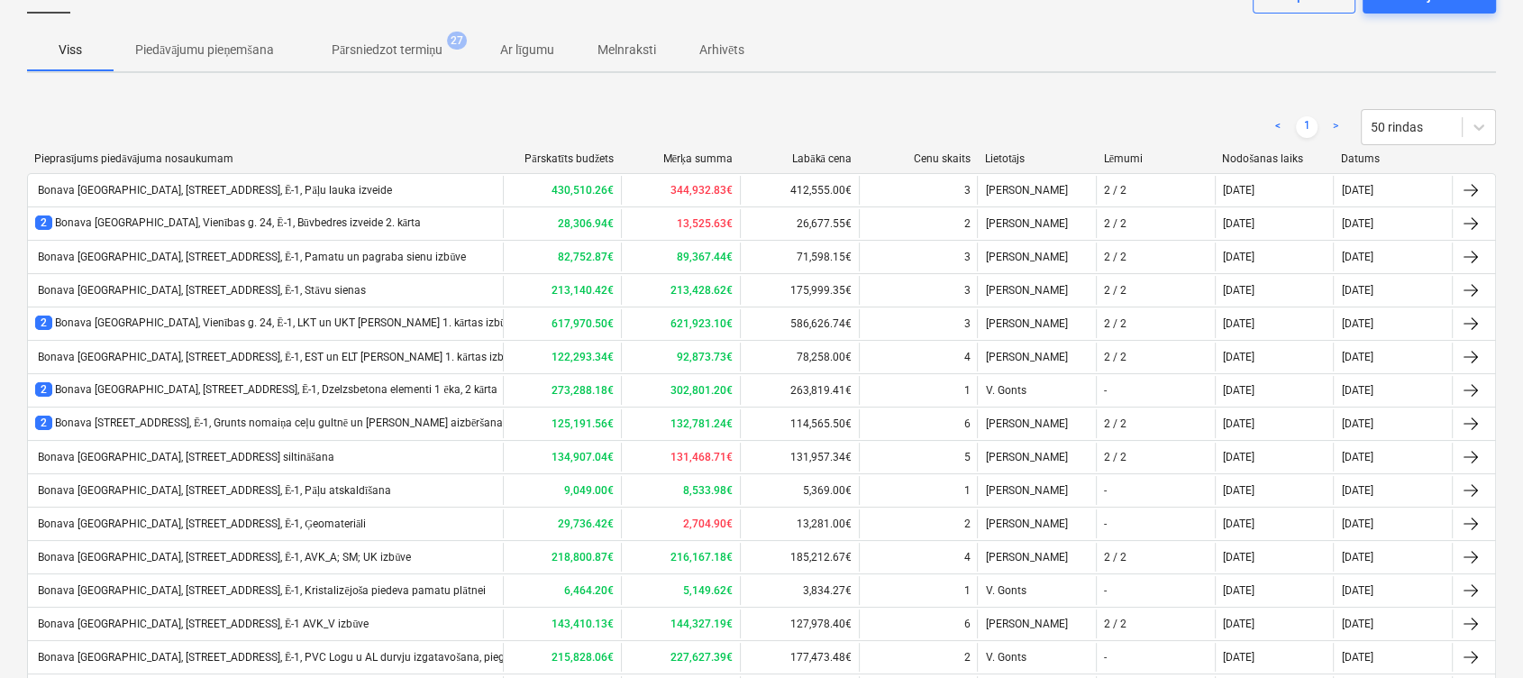
scroll to position [360, 0]
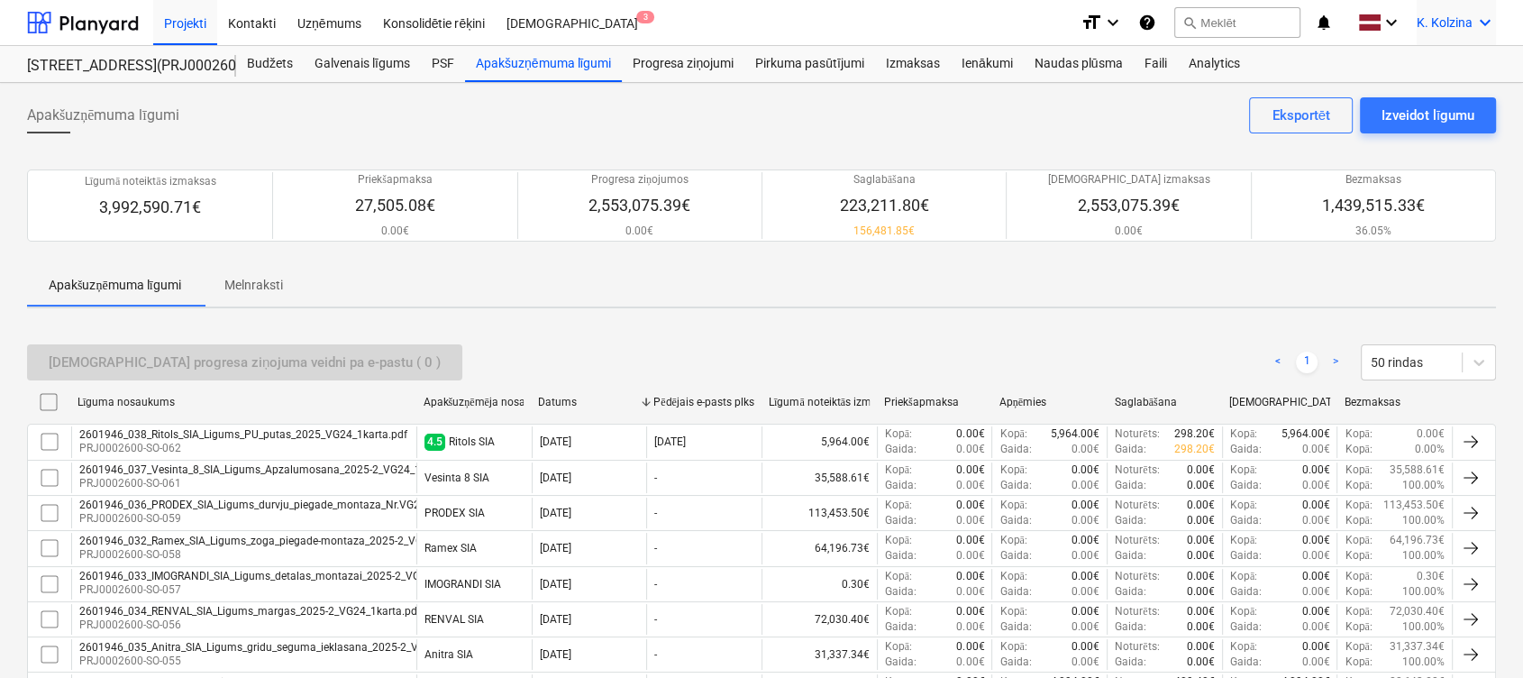
click at [1145, 21] on icon "keyboard_arrow_down" at bounding box center [1485, 23] width 22 height 22
click at [1145, 94] on div "Izlogoties" at bounding box center [1442, 100] width 108 height 29
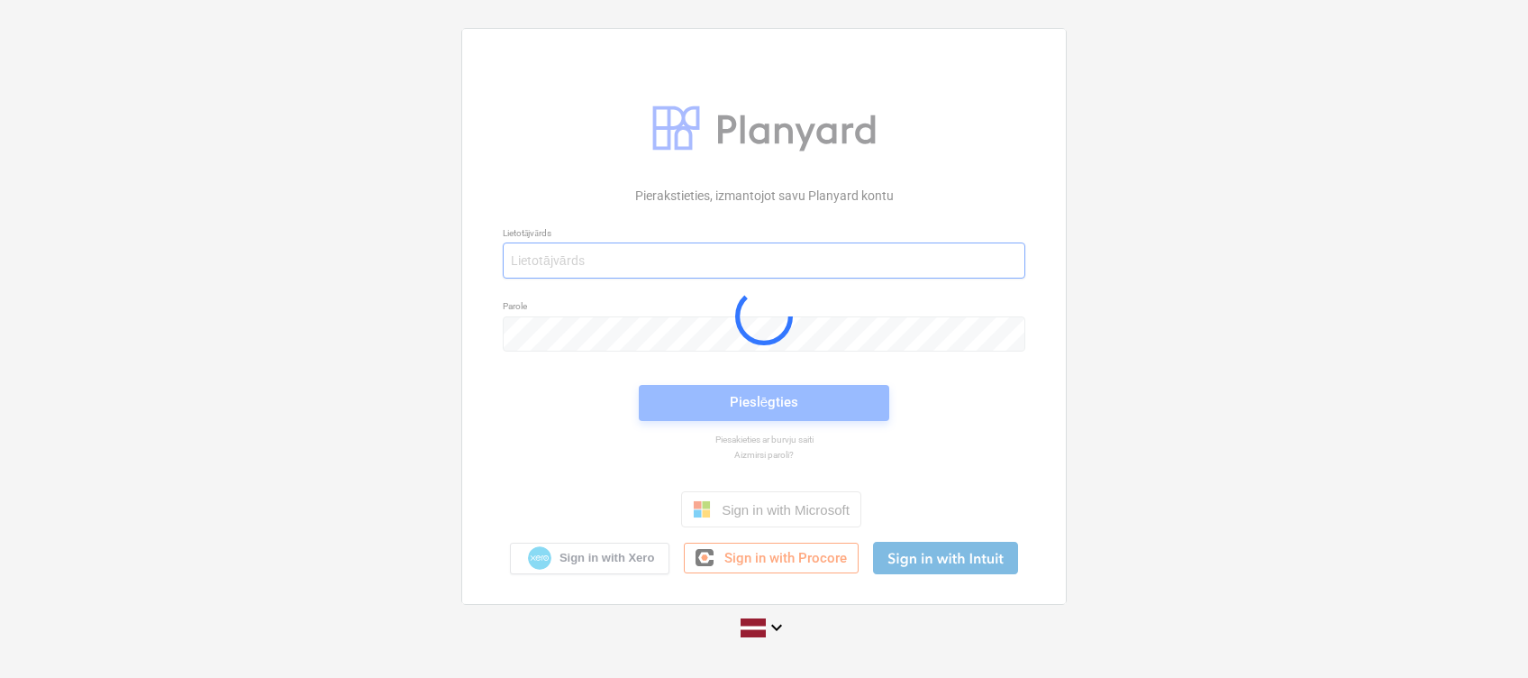
type input "[PERSON_NAME][EMAIL_ADDRESS][DOMAIN_NAME]"
